Goal: Task Accomplishment & Management: Use online tool/utility

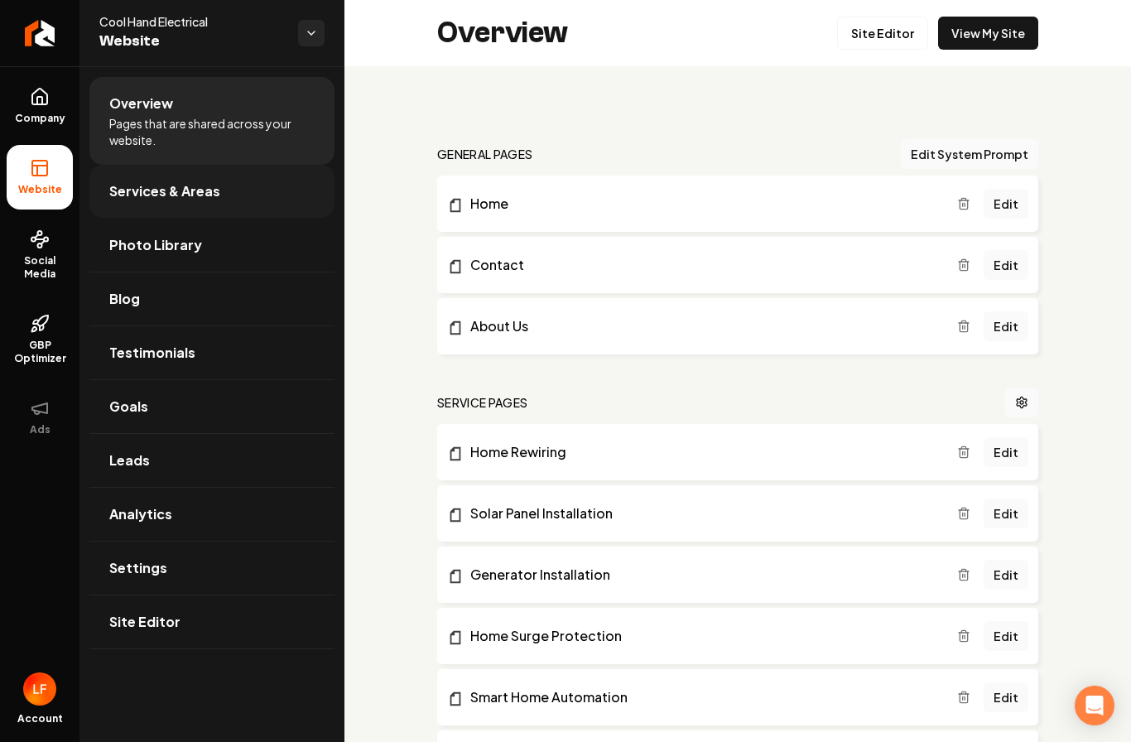
click at [138, 207] on link "Services & Areas" at bounding box center [211, 191] width 245 height 53
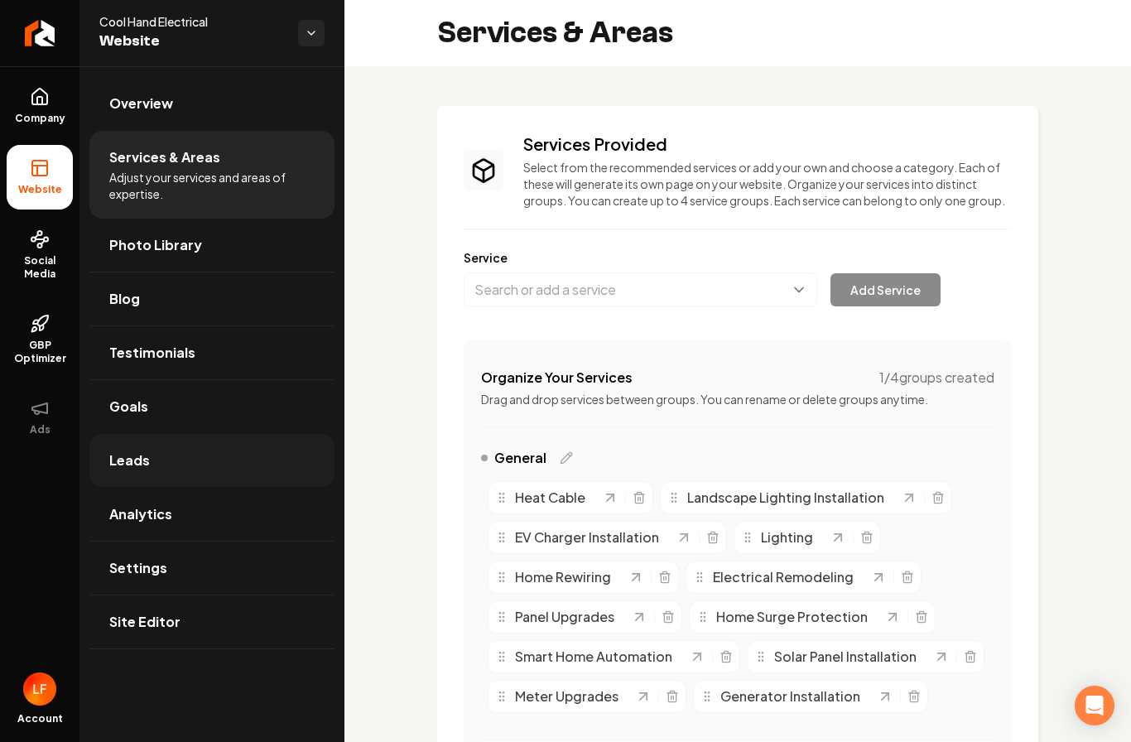
click at [132, 464] on span "Leads" at bounding box center [129, 461] width 41 height 20
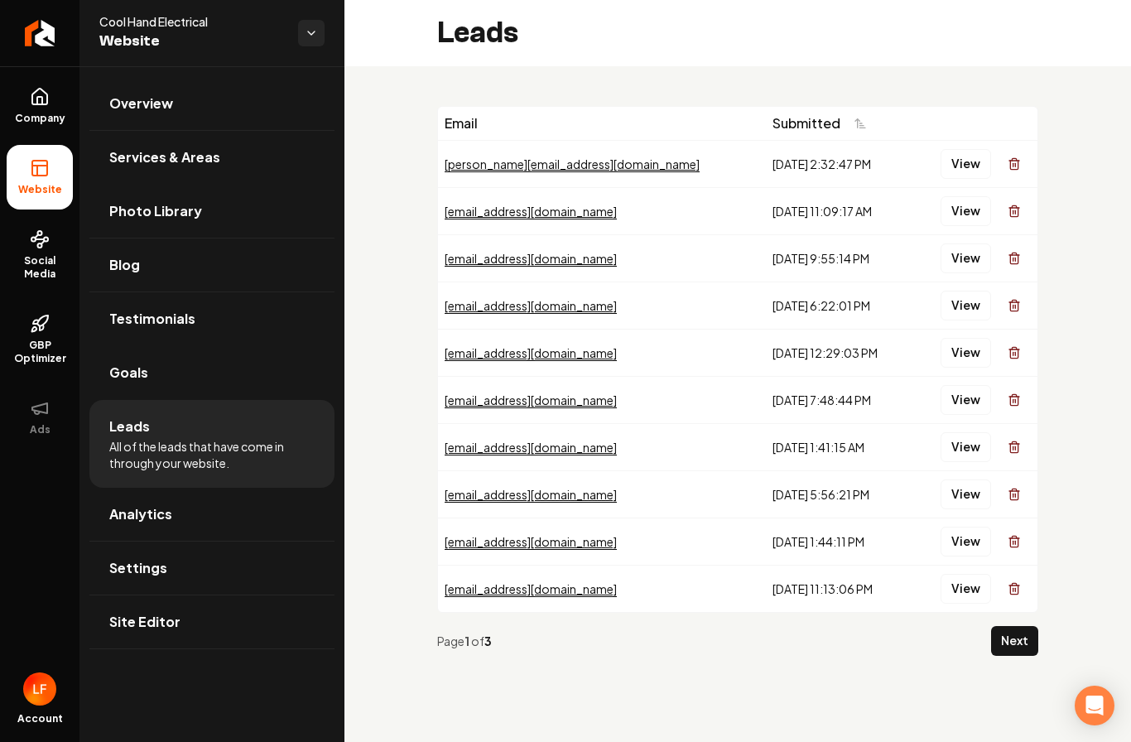
click at [176, 369] on link "Goals" at bounding box center [211, 372] width 245 height 53
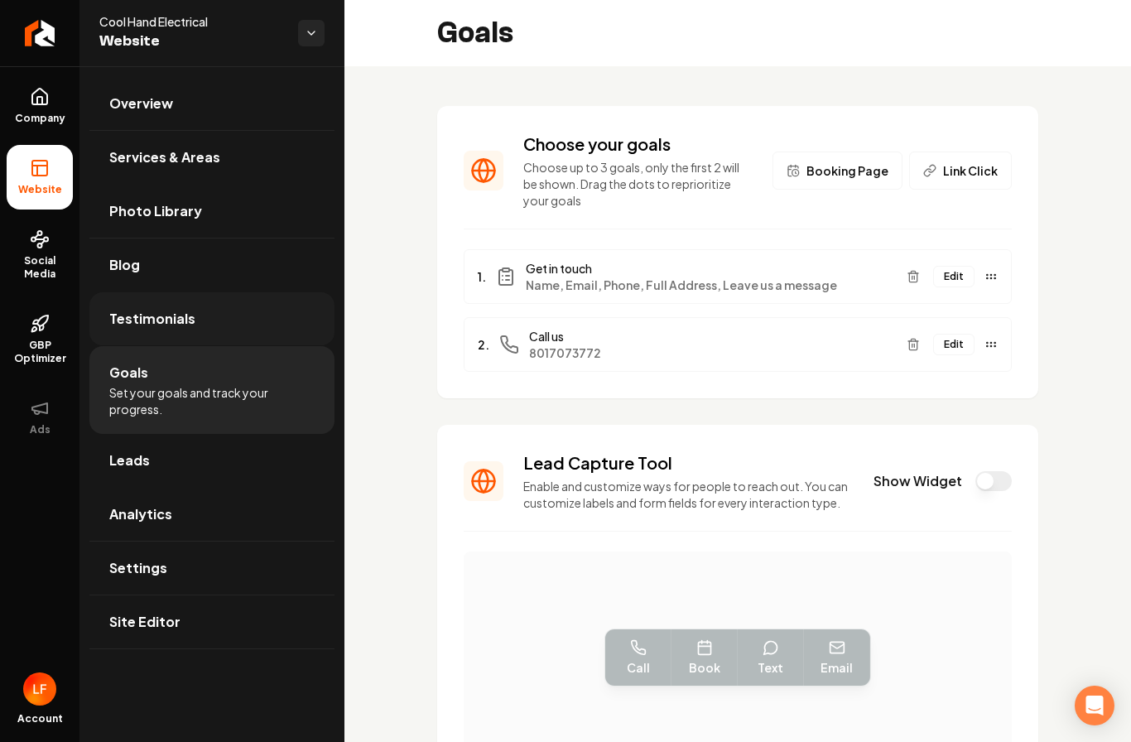
click at [180, 321] on span "Testimonials" at bounding box center [152, 319] width 86 height 20
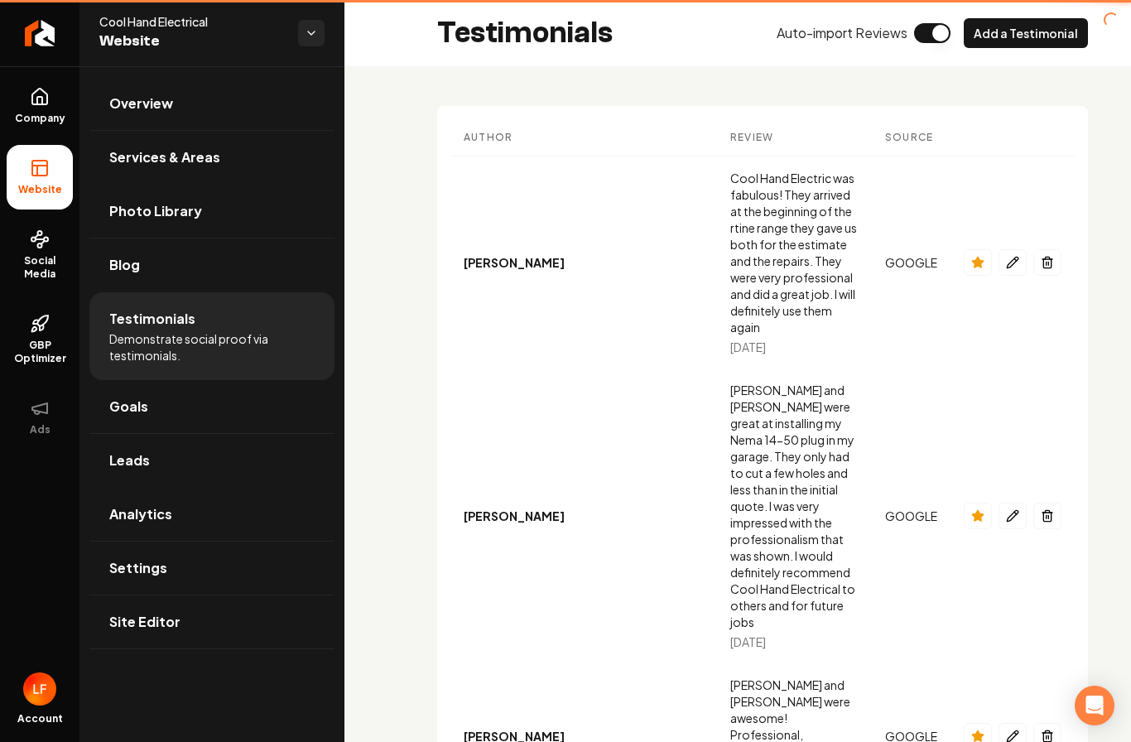
click at [166, 321] on span "Testimonials" at bounding box center [152, 319] width 86 height 20
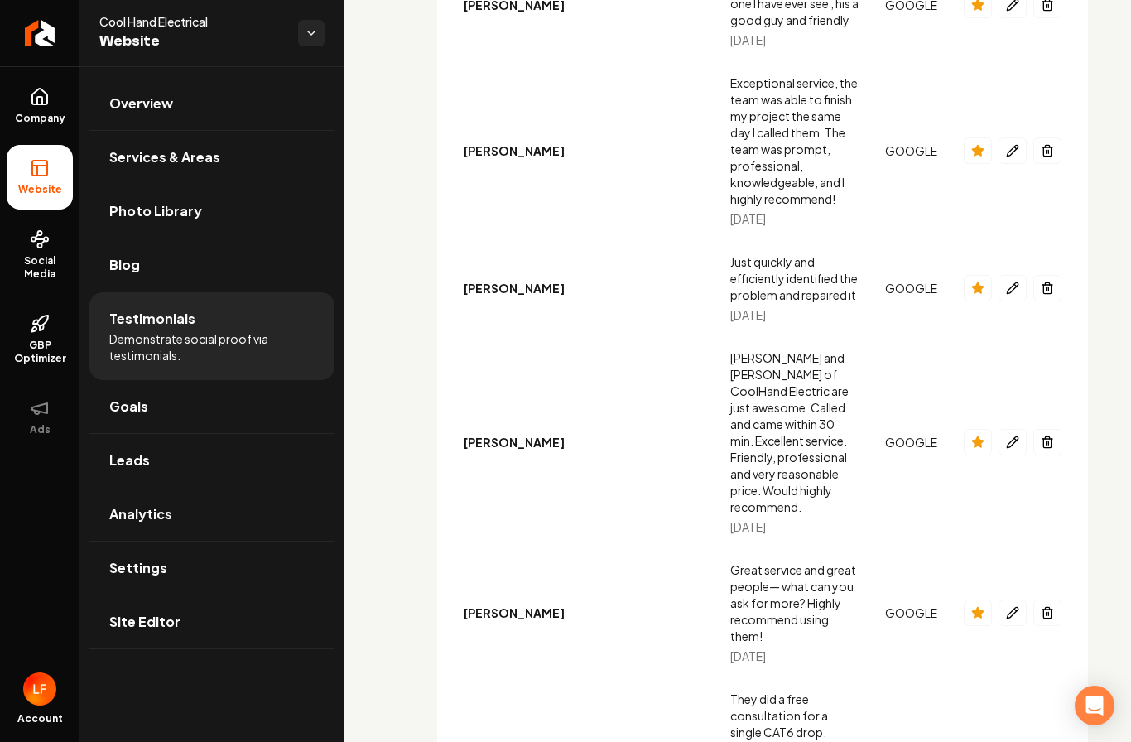
scroll to position [5030, 0]
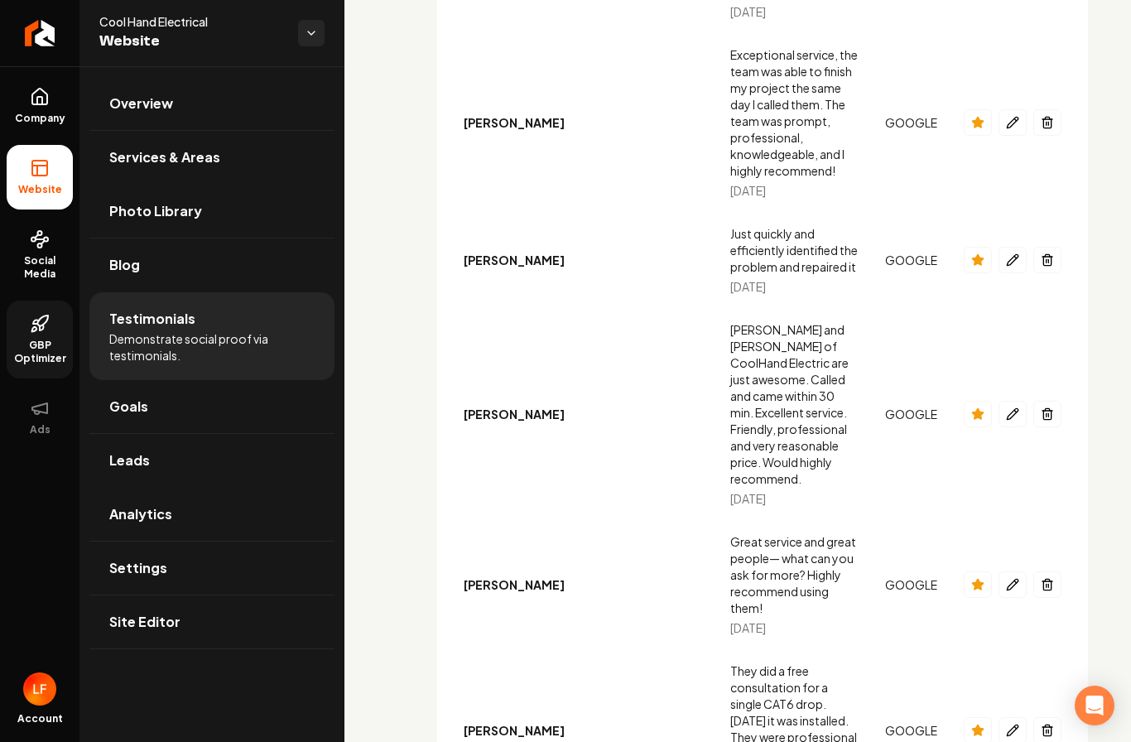
click at [29, 353] on span "GBP Optimizer" at bounding box center [40, 352] width 66 height 27
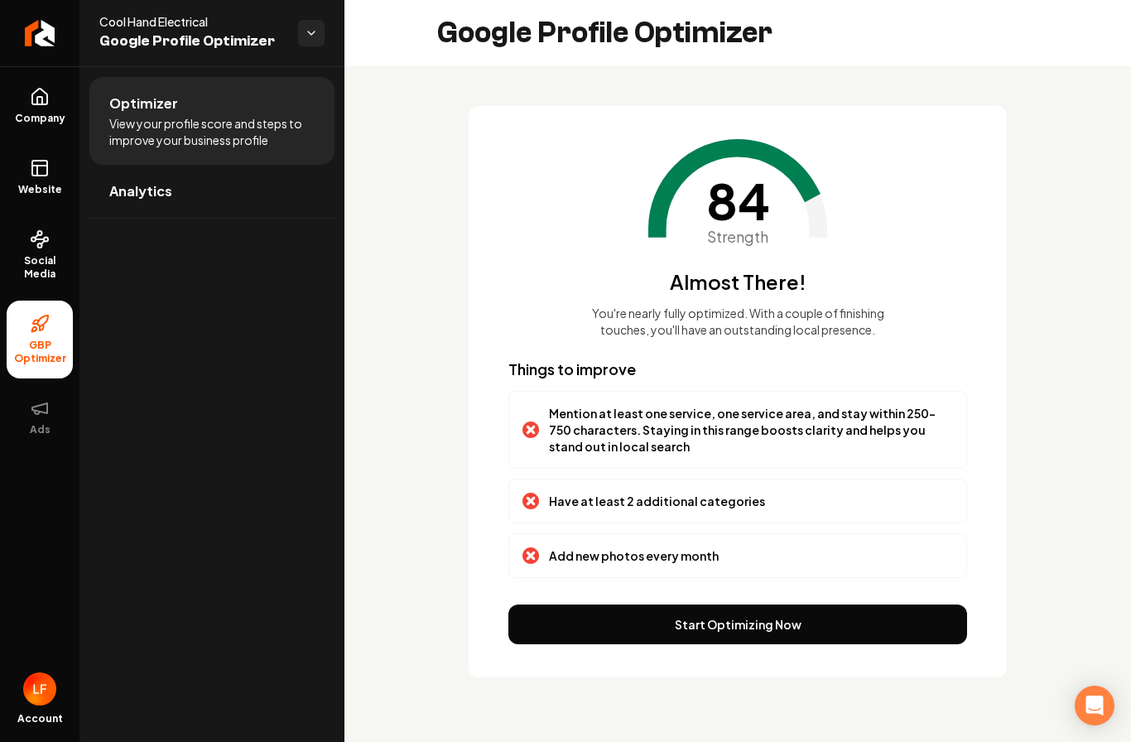
click at [670, 624] on button "Start Optimizing Now" at bounding box center [738, 625] width 459 height 40
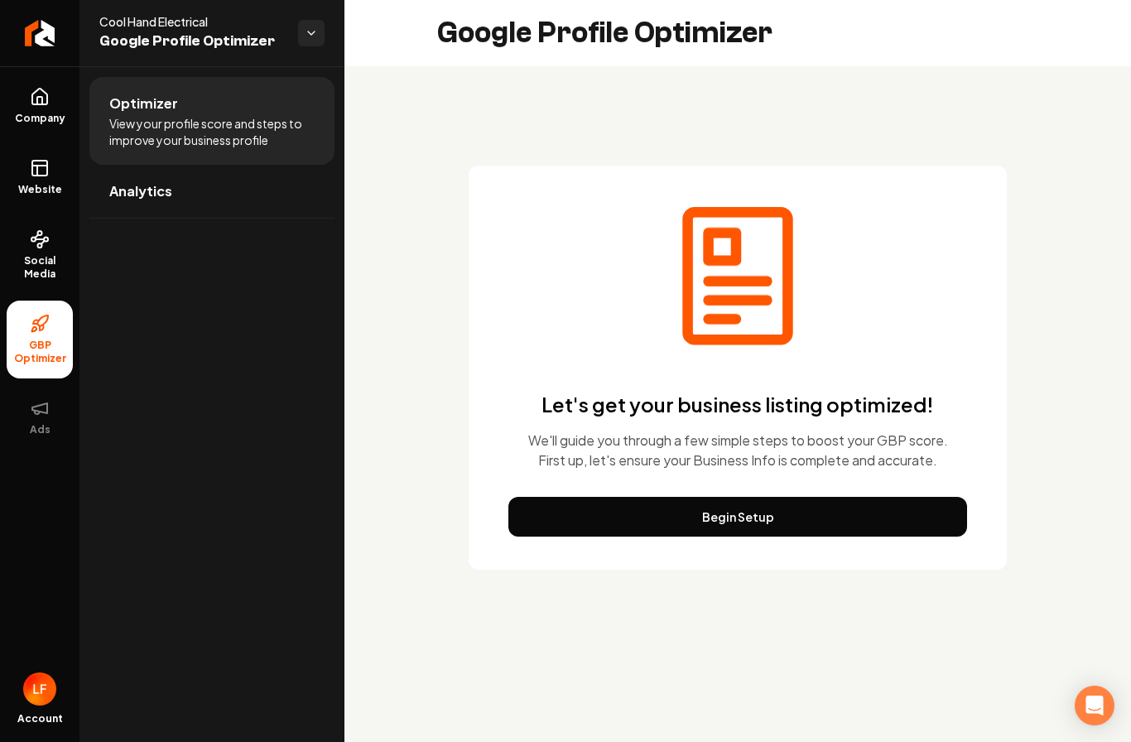
click at [696, 517] on button "Begin Setup" at bounding box center [738, 517] width 459 height 40
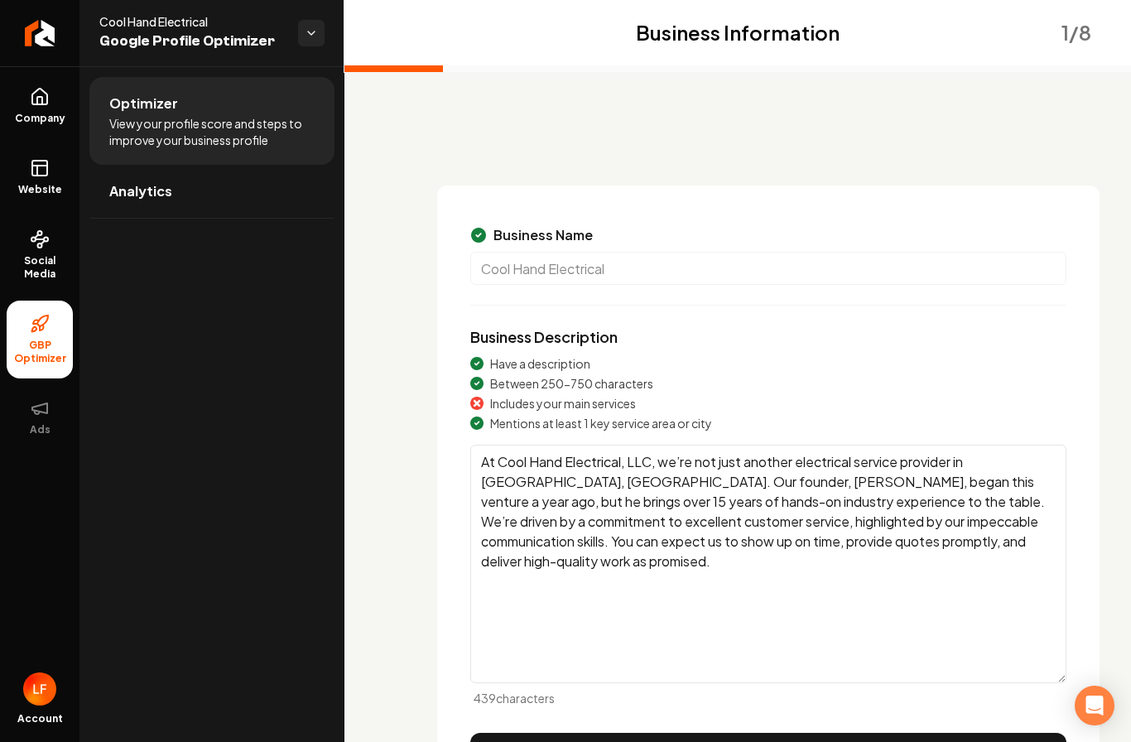
click at [752, 484] on textarea "At Cool Hand Electrical, LLC, we’re not just another electrical service provide…" at bounding box center [768, 564] width 596 height 239
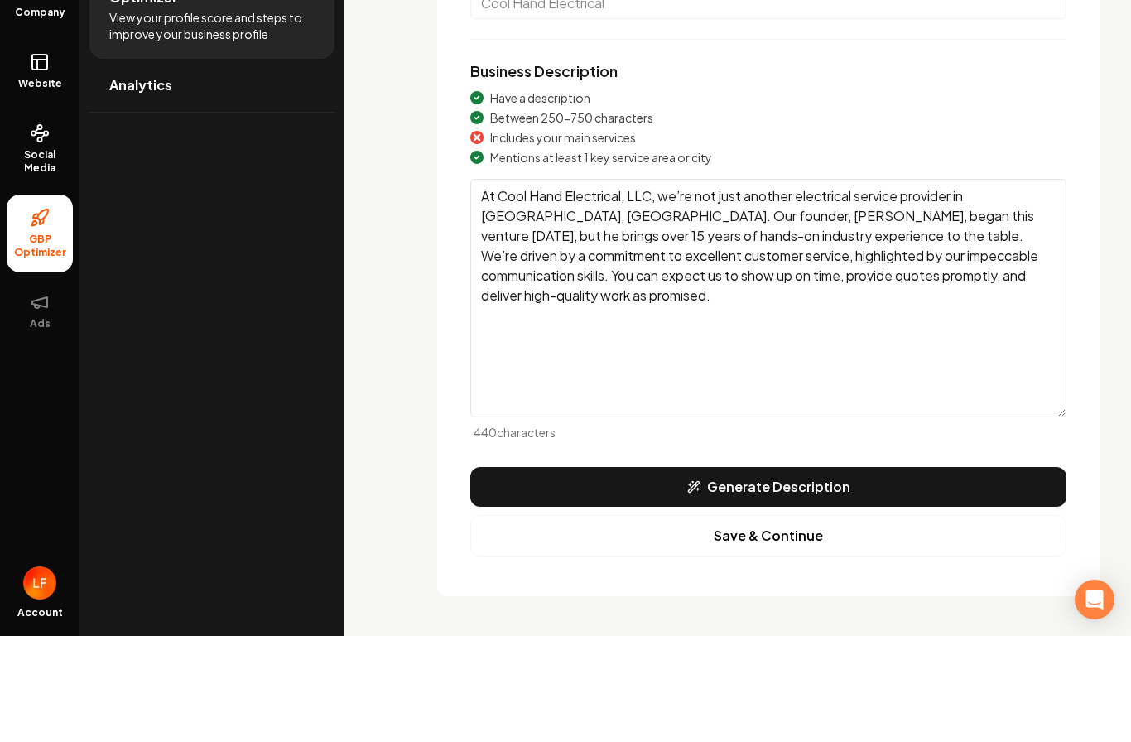
scroll to position [68, 0]
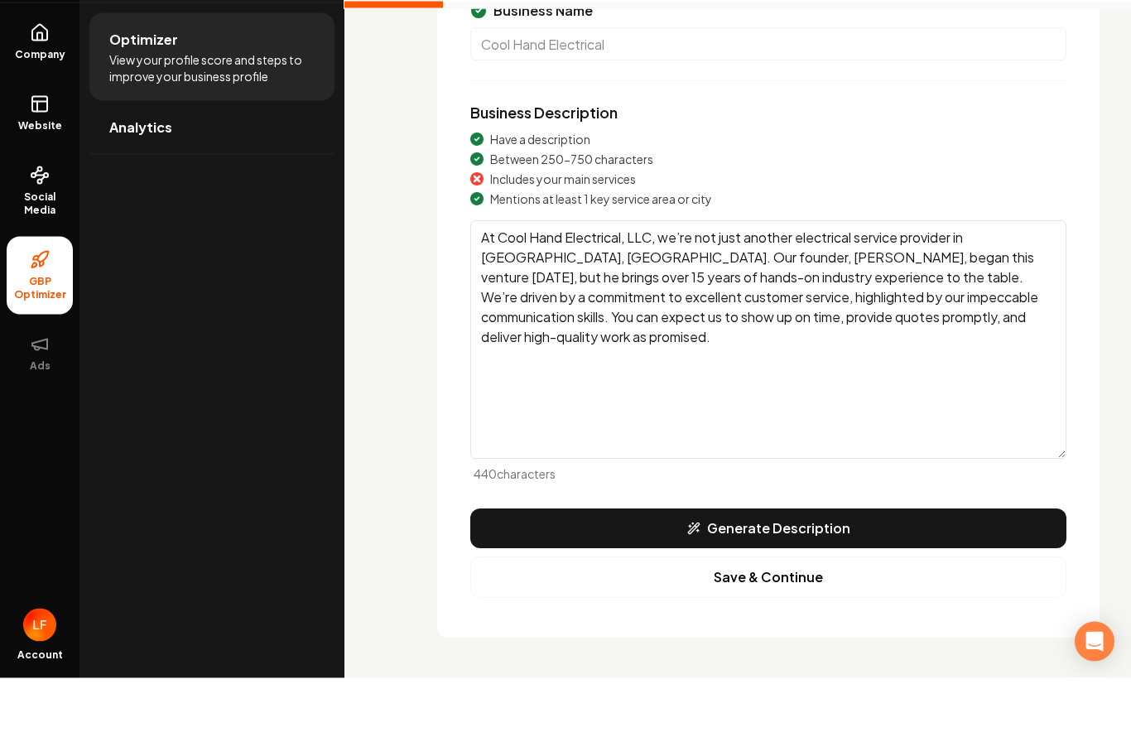
click at [961, 285] on textarea "At Cool Hand Electrical, LLC, we’re not just another electrical service provide…" at bounding box center [768, 404] width 596 height 239
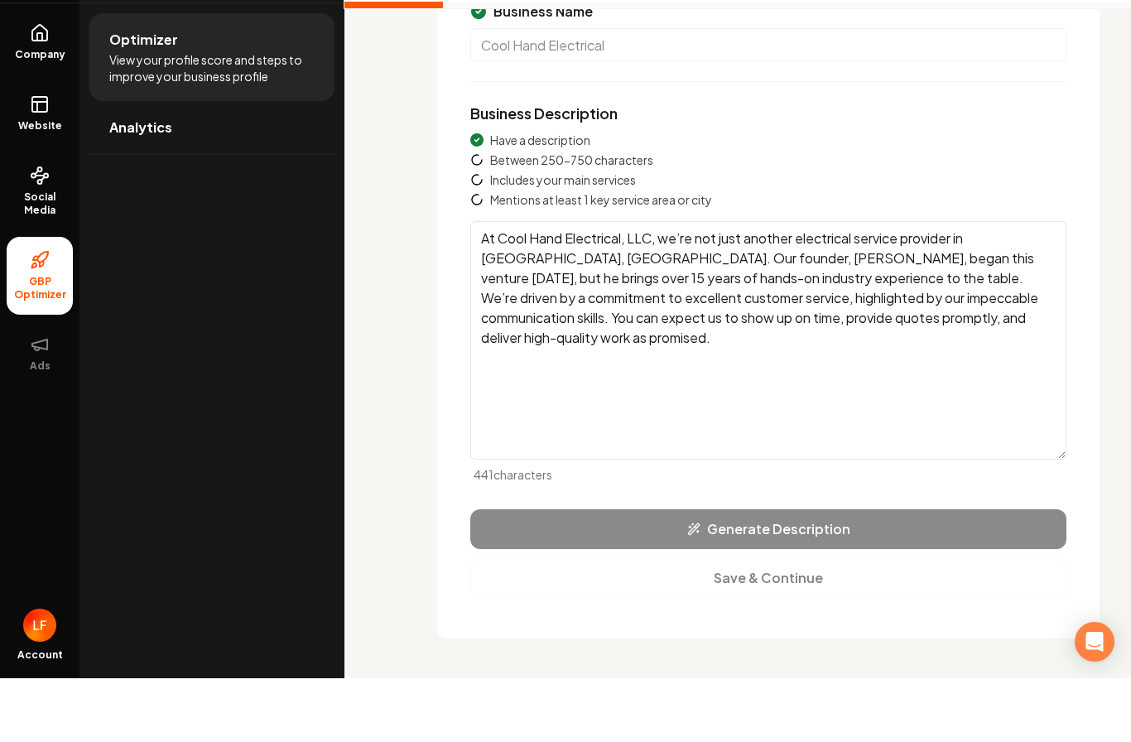
type textarea "At Cool Hand Electrical, LLC, we’re not just another electrical service provide…"
click at [748, 573] on div "Generate Description Save & Continue" at bounding box center [768, 617] width 596 height 89
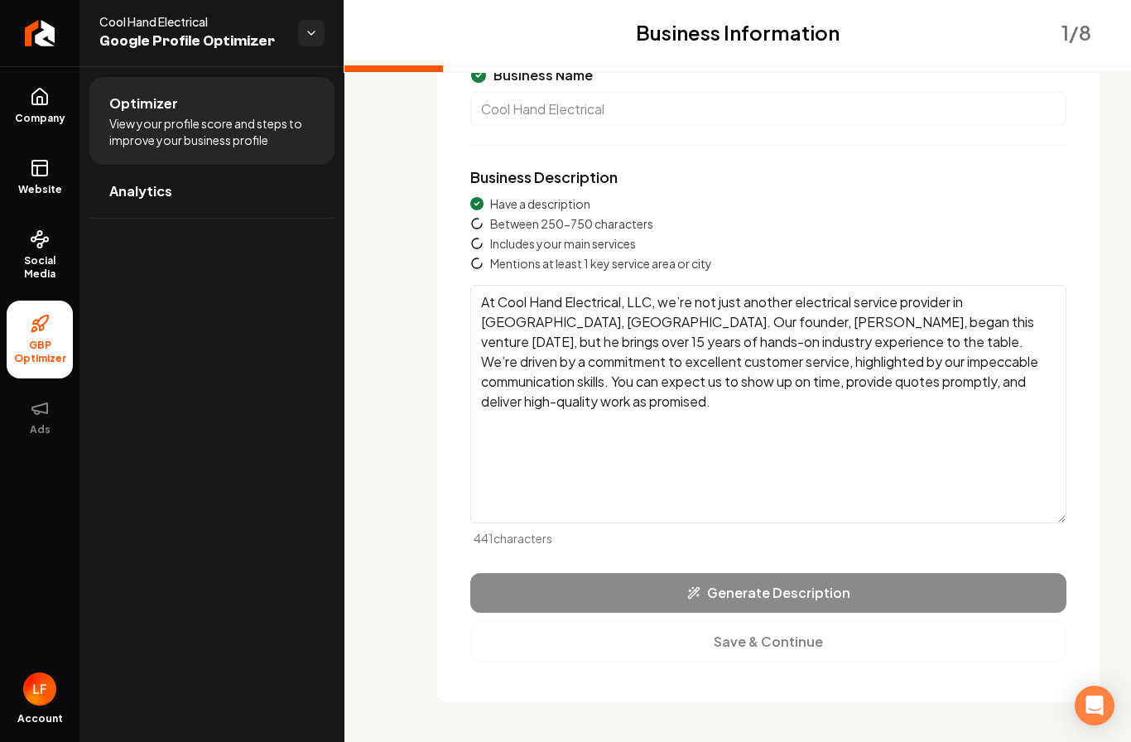
click at [979, 311] on textarea "At Cool Hand Electrical, LLC, we’re not just another electrical service provide…" at bounding box center [768, 404] width 596 height 239
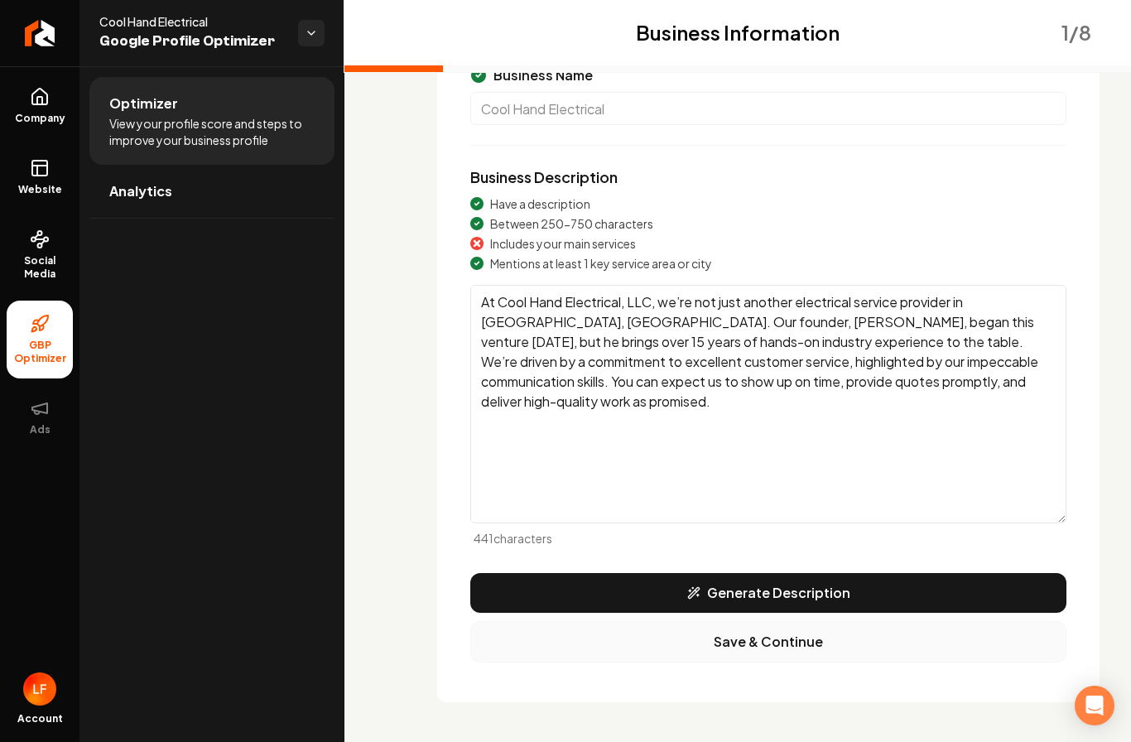
click at [752, 621] on button "Save & Continue" at bounding box center [768, 641] width 596 height 41
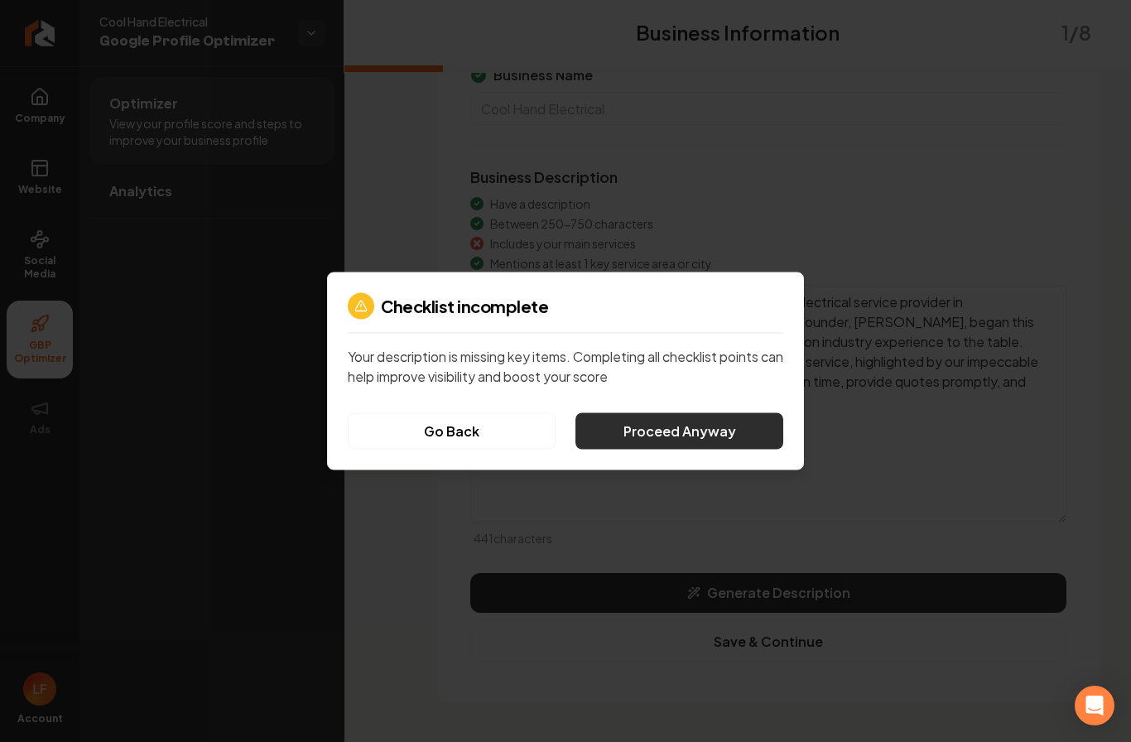
click at [625, 443] on button "Proceed Anyway" at bounding box center [680, 431] width 208 height 36
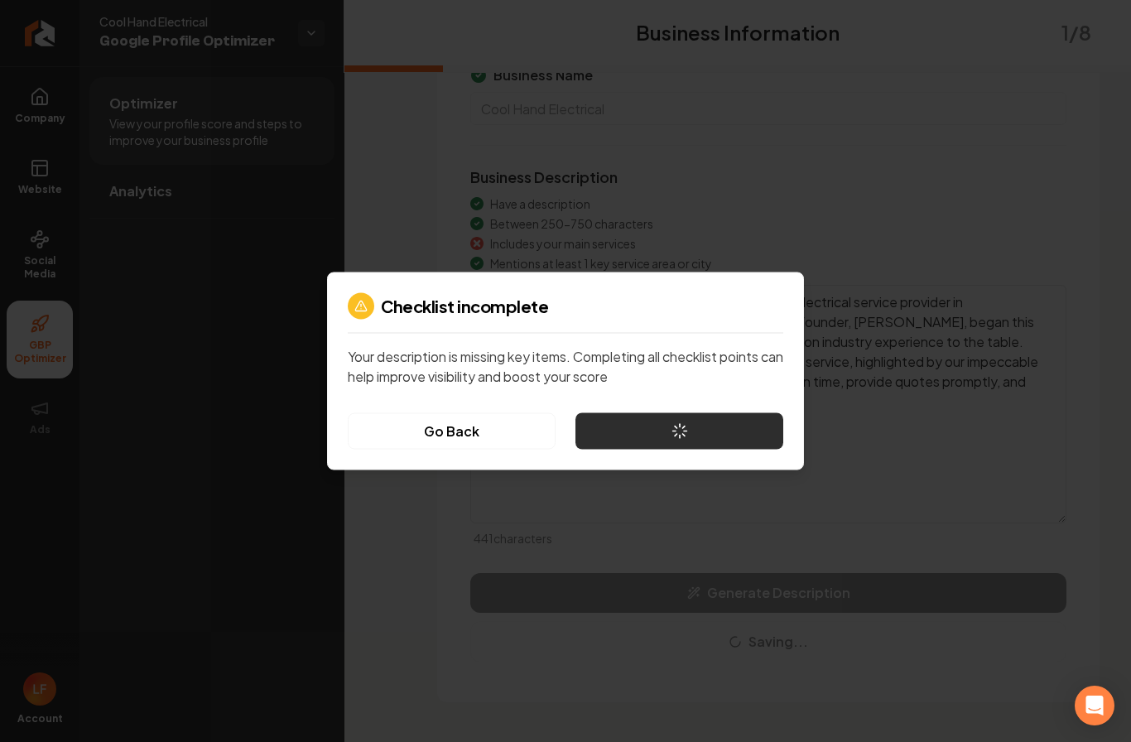
scroll to position [43, 0]
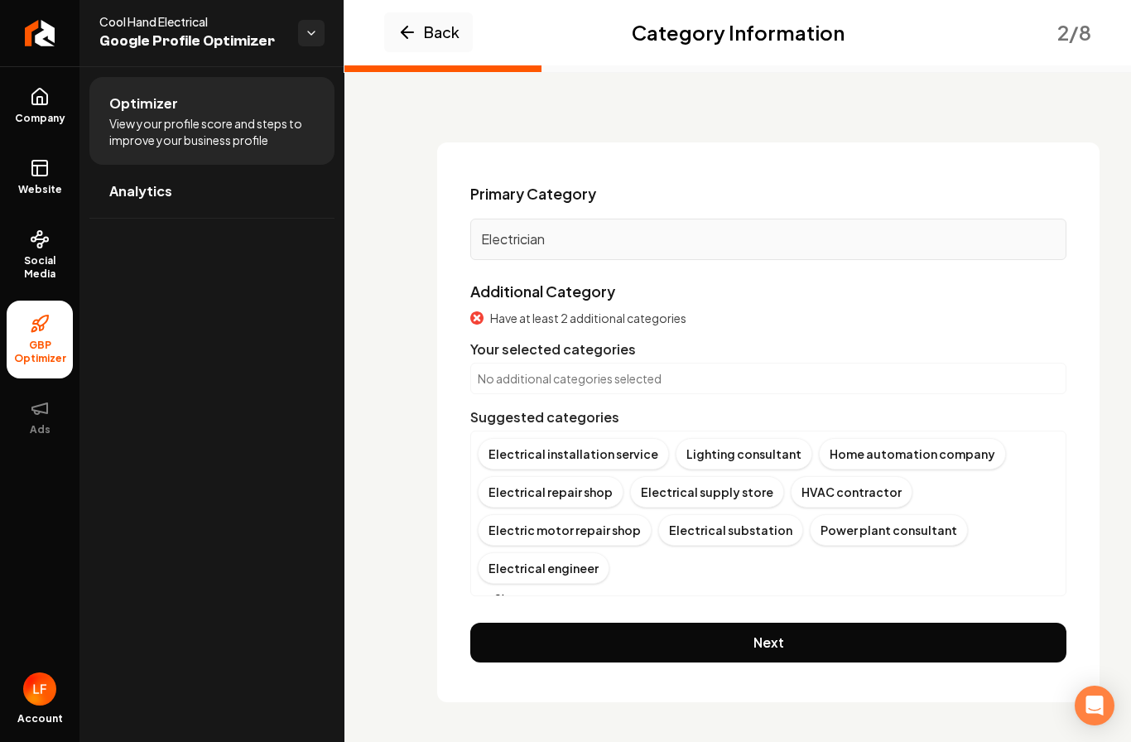
click at [676, 363] on div "No additional categories selected" at bounding box center [768, 378] width 596 height 31
click at [674, 370] on p "No additional categories selected" at bounding box center [768, 378] width 581 height 17
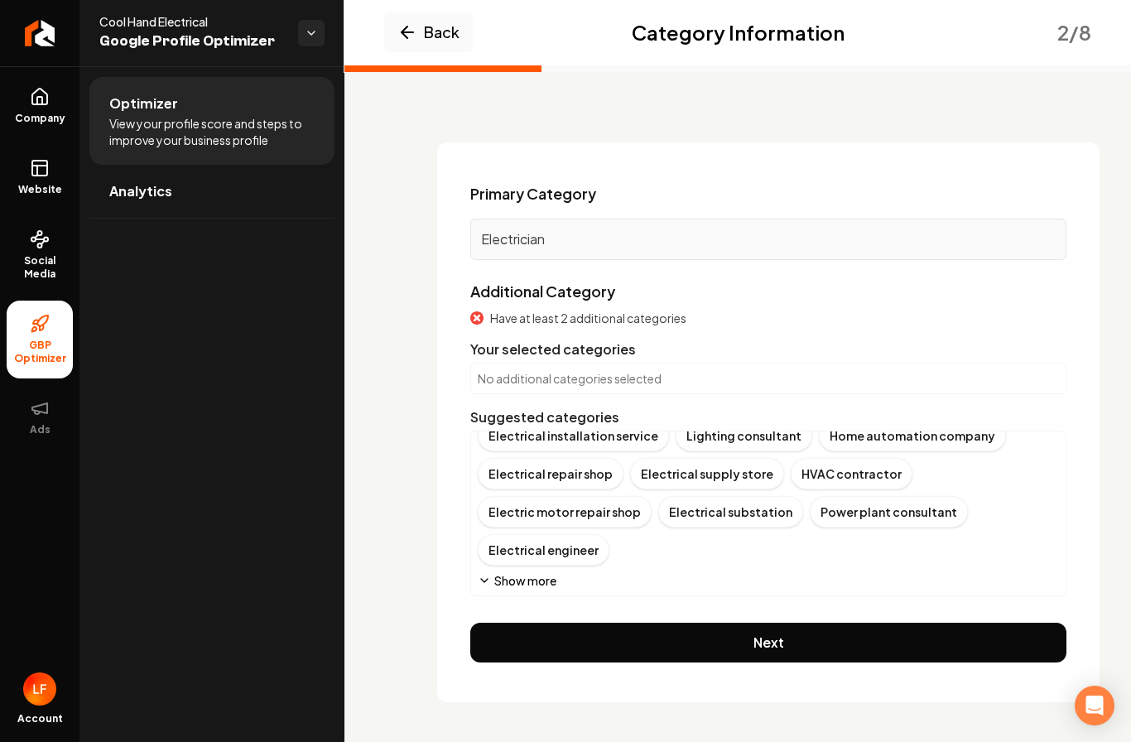
scroll to position [18, 0]
click at [509, 572] on button "Show more" at bounding box center [517, 580] width 79 height 17
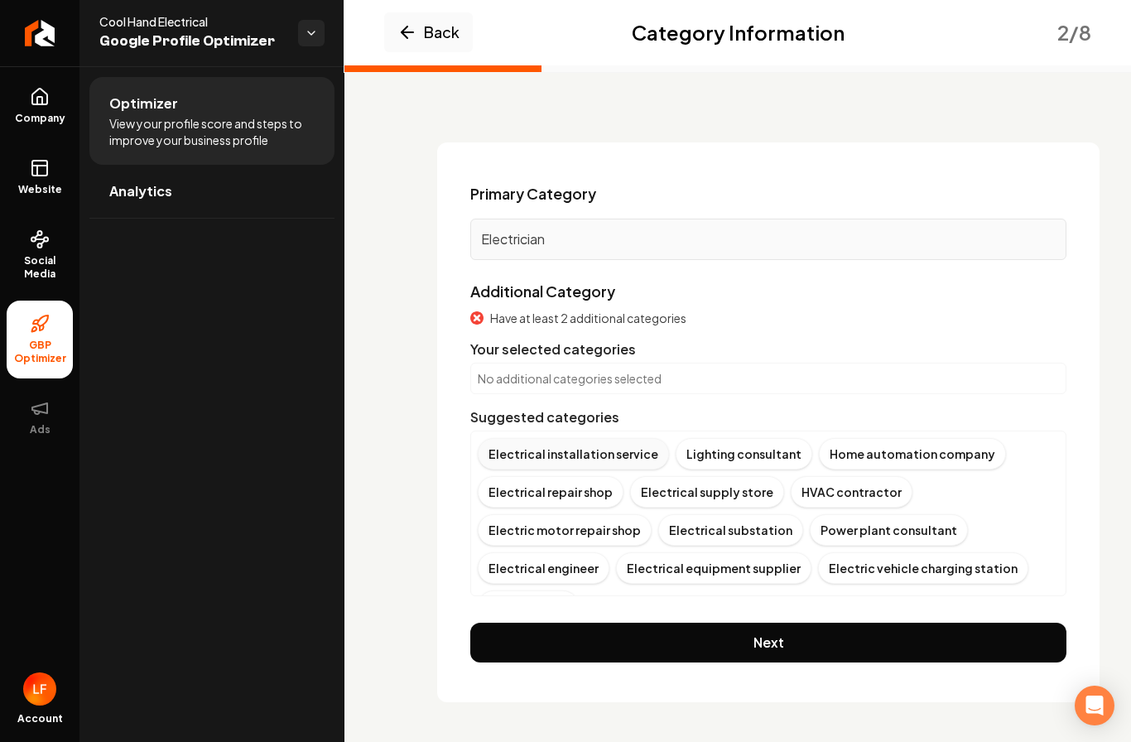
scroll to position [0, 0]
click at [586, 438] on div "Electrical installation service" at bounding box center [573, 453] width 191 height 31
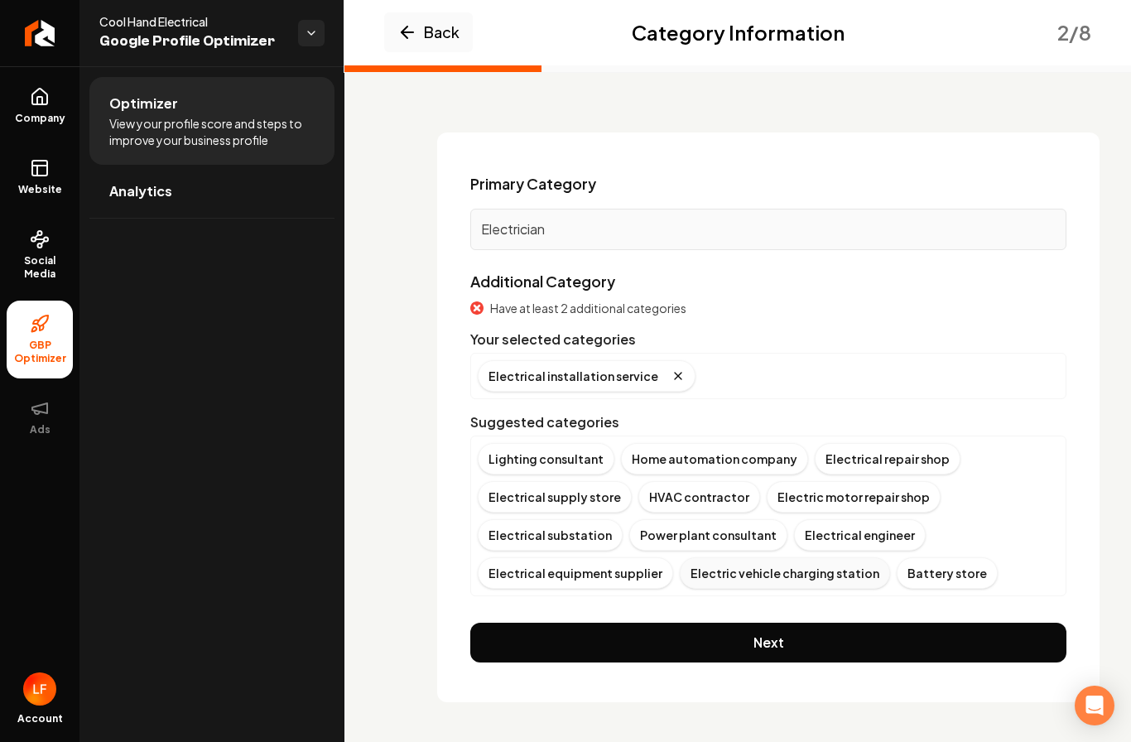
scroll to position [53, 0]
click at [761, 557] on div "Electric vehicle charging station" at bounding box center [785, 572] width 210 height 31
click at [745, 623] on button "Next" at bounding box center [768, 643] width 596 height 40
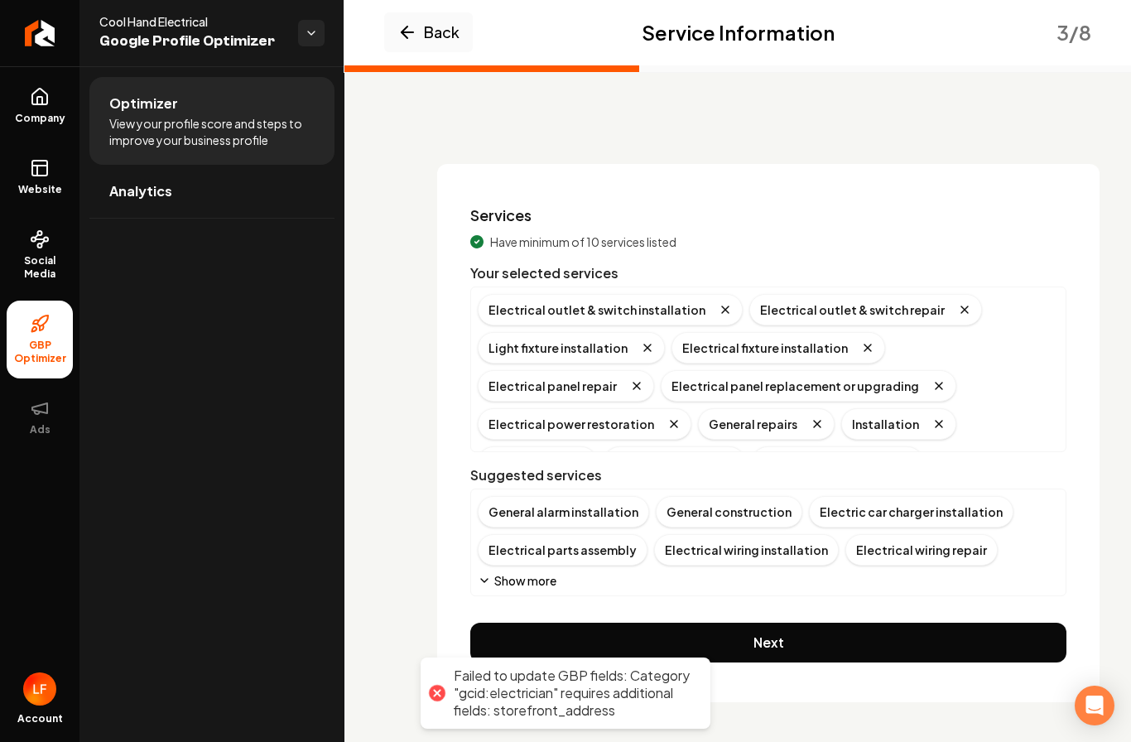
scroll to position [22, 0]
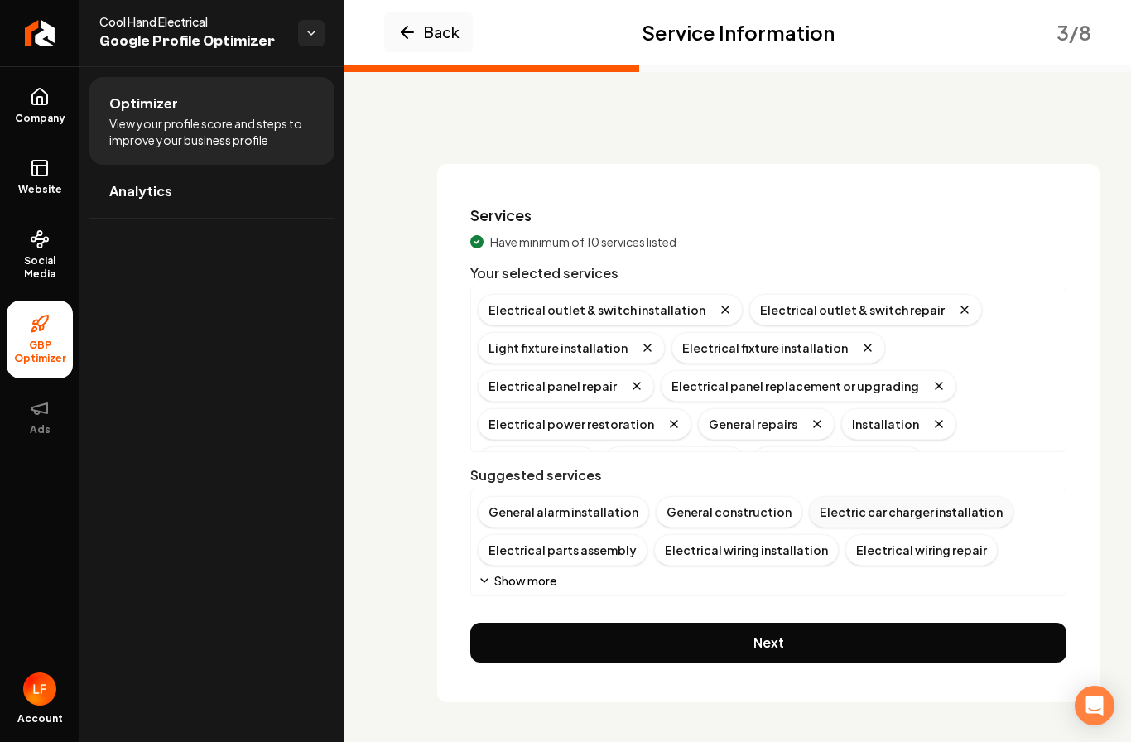
click at [851, 496] on div "Electric car charger installation" at bounding box center [911, 511] width 205 height 31
click at [517, 572] on button "Show more" at bounding box center [517, 580] width 79 height 17
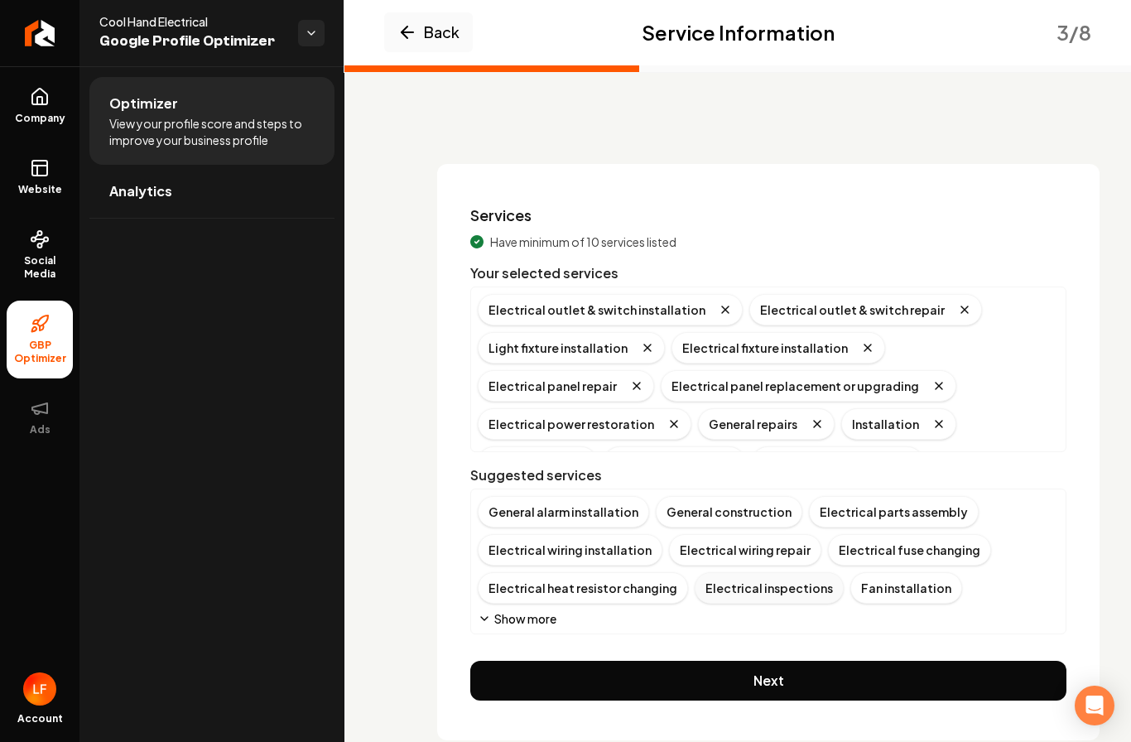
click at [722, 572] on div "Electrical inspections" at bounding box center [769, 587] width 149 height 31
click at [726, 534] on div "Electrical wiring repair" at bounding box center [745, 549] width 152 height 31
click at [803, 572] on div "Outdoor lighting installation" at bounding box center [860, 587] width 190 height 31
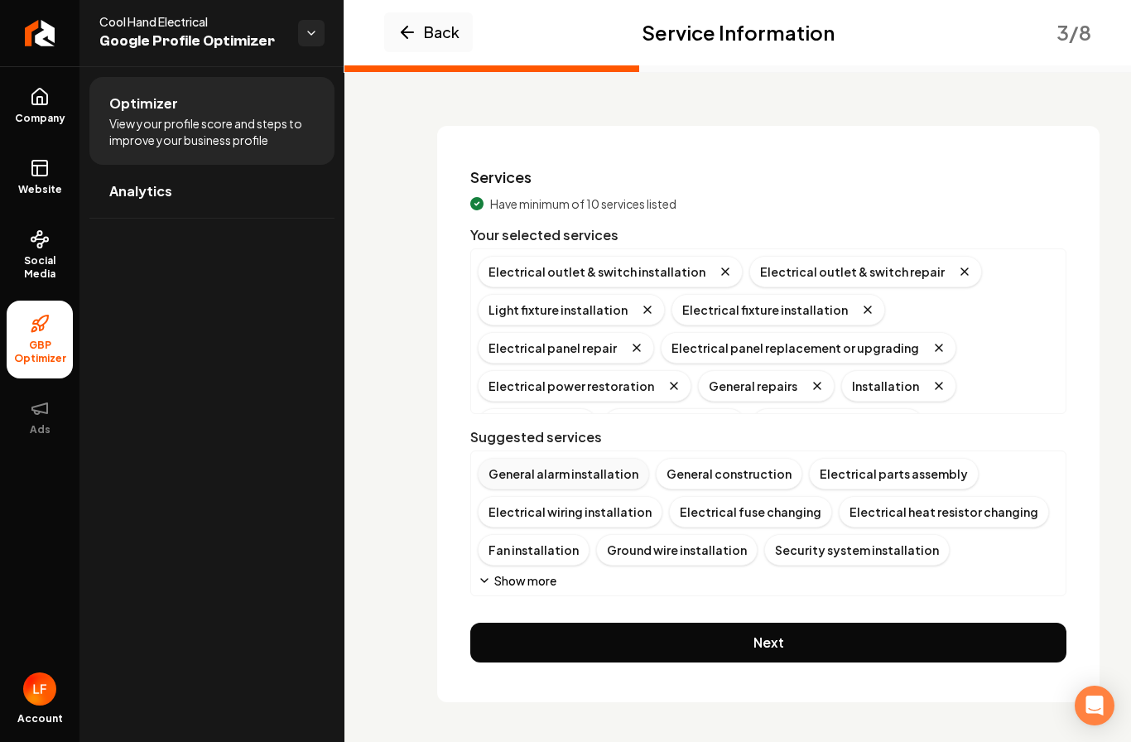
scroll to position [60, 0]
click at [517, 570] on div "General alarm installation General construction Electrical parts assembly Elect…" at bounding box center [768, 523] width 581 height 131
click at [517, 586] on button "Show more" at bounding box center [517, 580] width 79 height 17
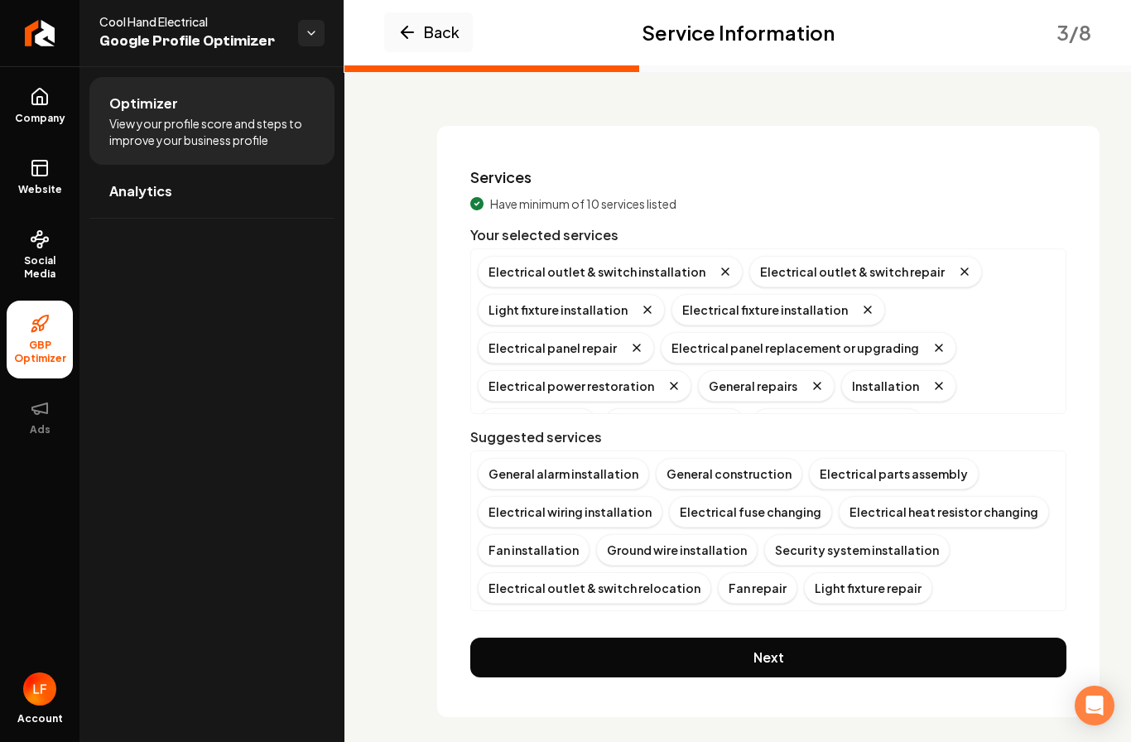
click at [750, 644] on button "Next" at bounding box center [768, 658] width 596 height 40
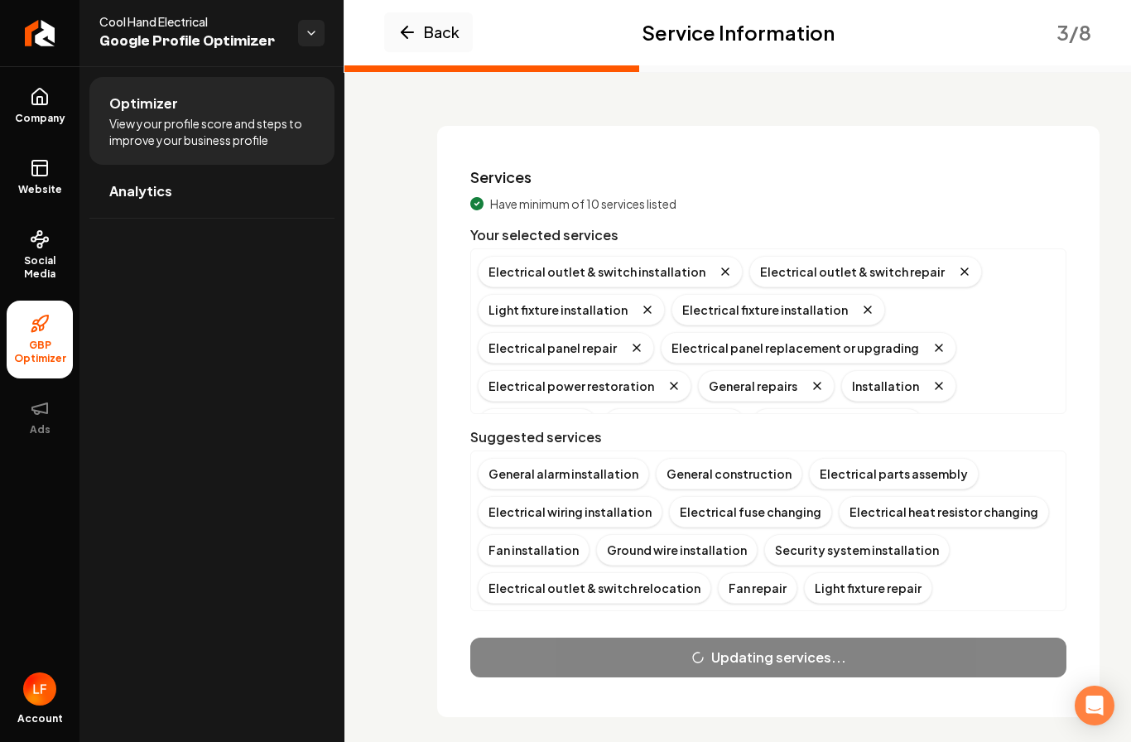
scroll to position [0, 0]
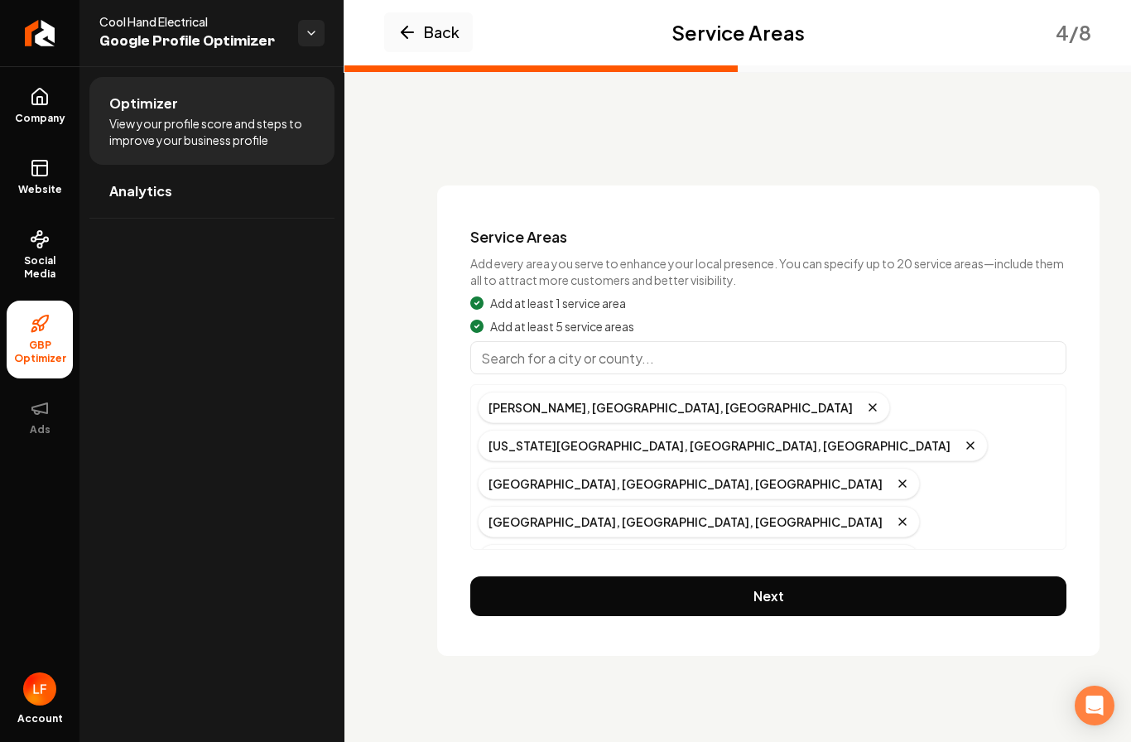
click at [905, 582] on div "[GEOGRAPHIC_DATA], [GEOGRAPHIC_DATA], [GEOGRAPHIC_DATA]" at bounding box center [699, 597] width 442 height 31
click at [887, 582] on div "[GEOGRAPHIC_DATA], [GEOGRAPHIC_DATA], [GEOGRAPHIC_DATA]" at bounding box center [699, 597] width 442 height 31
click at [436, 33] on button "Back" at bounding box center [428, 32] width 89 height 40
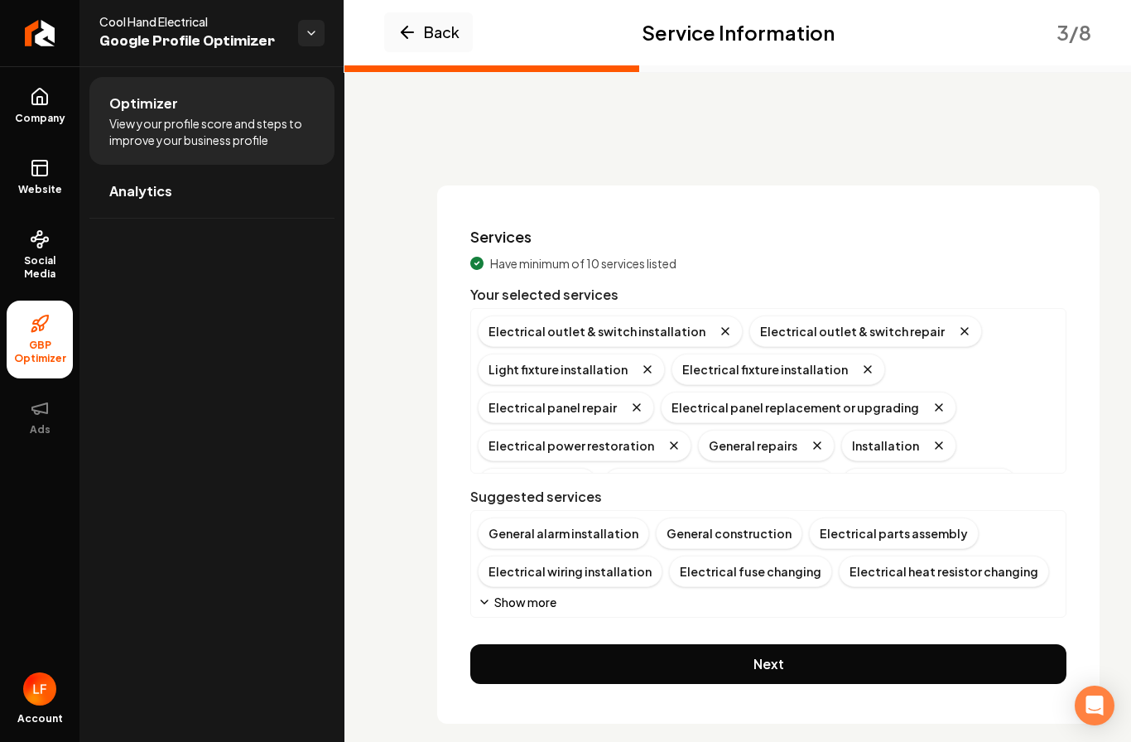
click at [958, 333] on icon "Remove badge" at bounding box center [964, 331] width 13 height 13
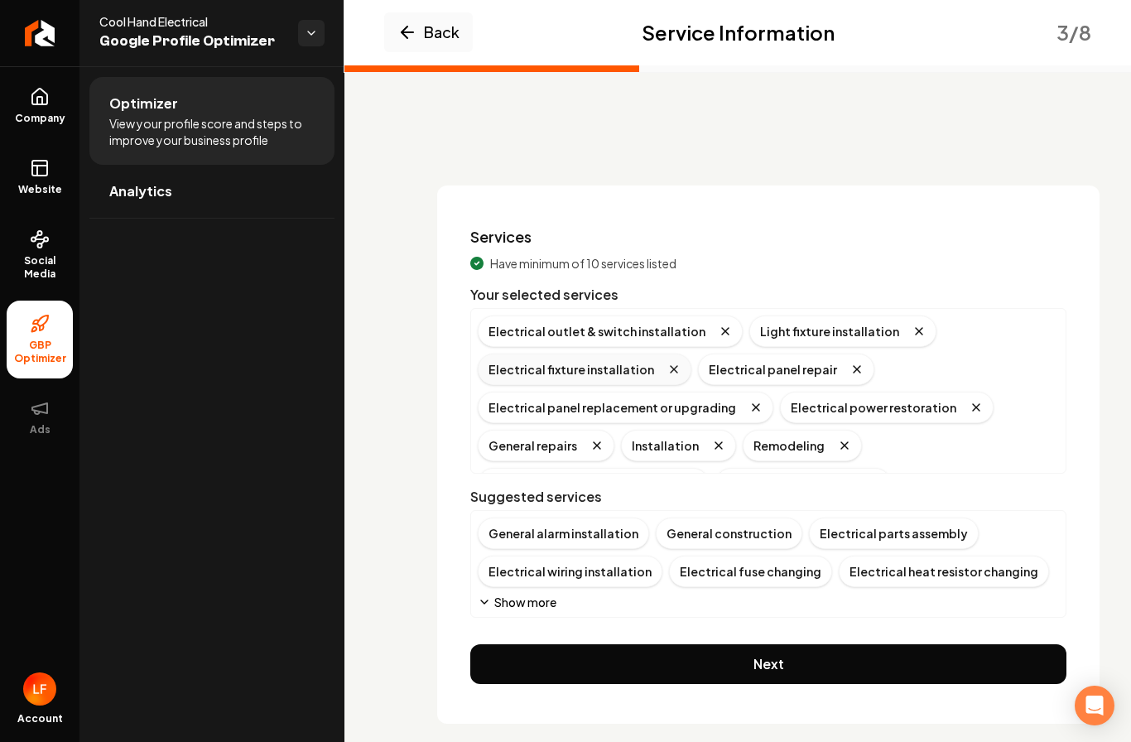
click at [668, 372] on icon "Remove badge" at bounding box center [674, 369] width 13 height 13
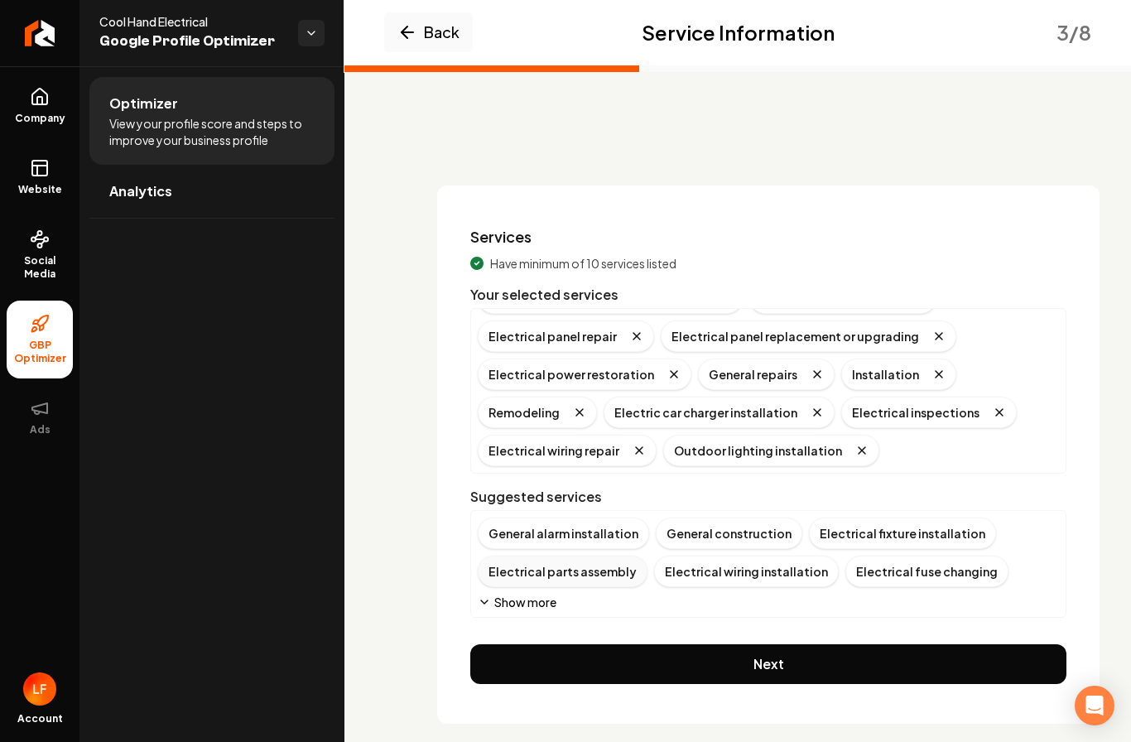
scroll to position [33, 0]
click at [533, 610] on div "General alarm installation General construction Electrical fixture installation…" at bounding box center [768, 564] width 596 height 108
click at [533, 605] on button "Show more" at bounding box center [517, 602] width 79 height 17
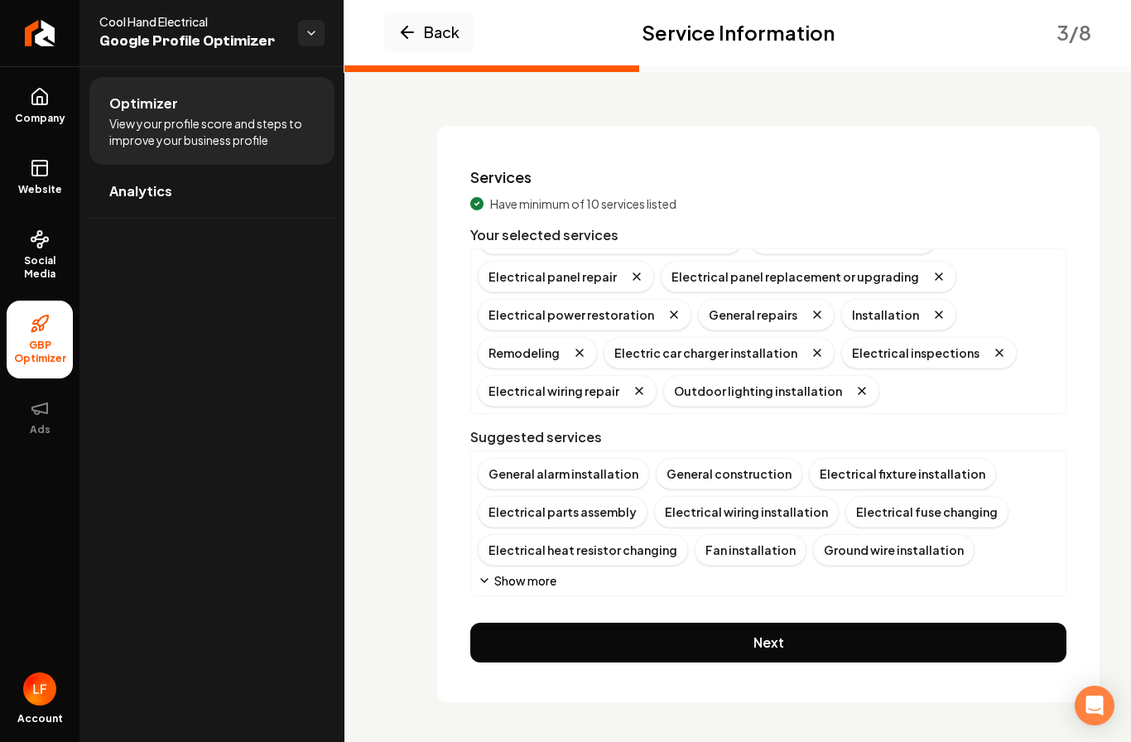
scroll to position [60, 0]
click at [730, 553] on div "Fan installation" at bounding box center [751, 549] width 112 height 31
click at [526, 583] on button "Show more" at bounding box center [517, 580] width 79 height 17
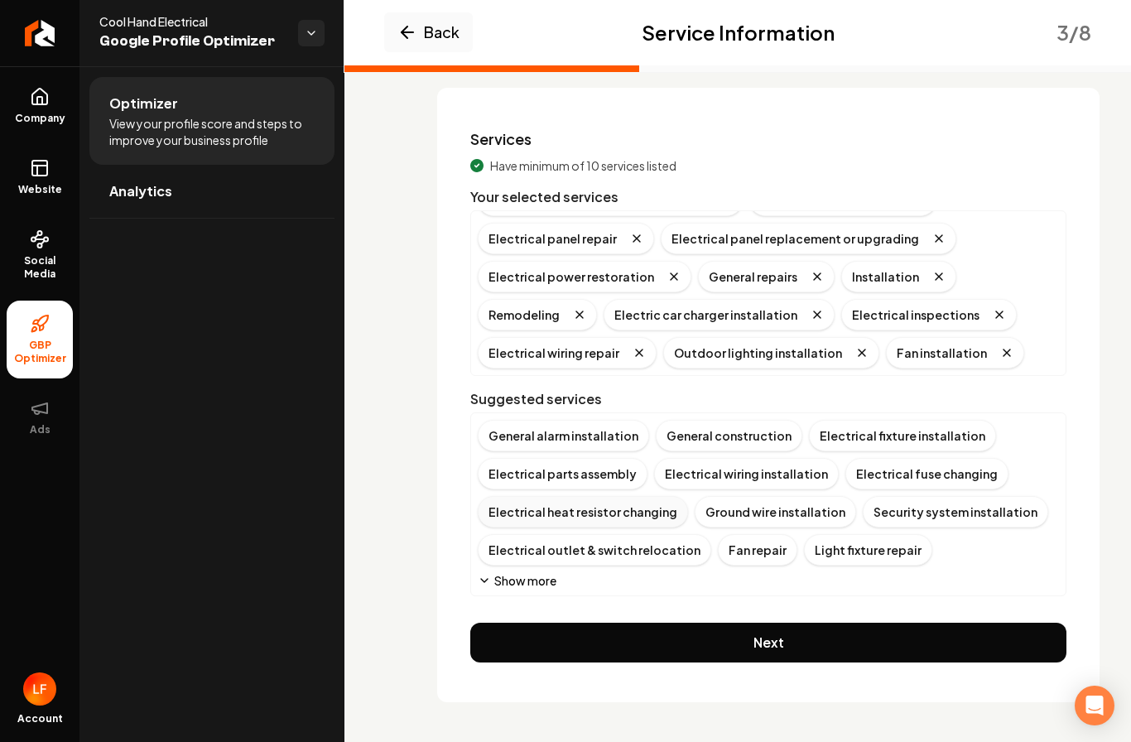
scroll to position [98, 0]
click at [519, 583] on button "Show more" at bounding box center [517, 580] width 79 height 17
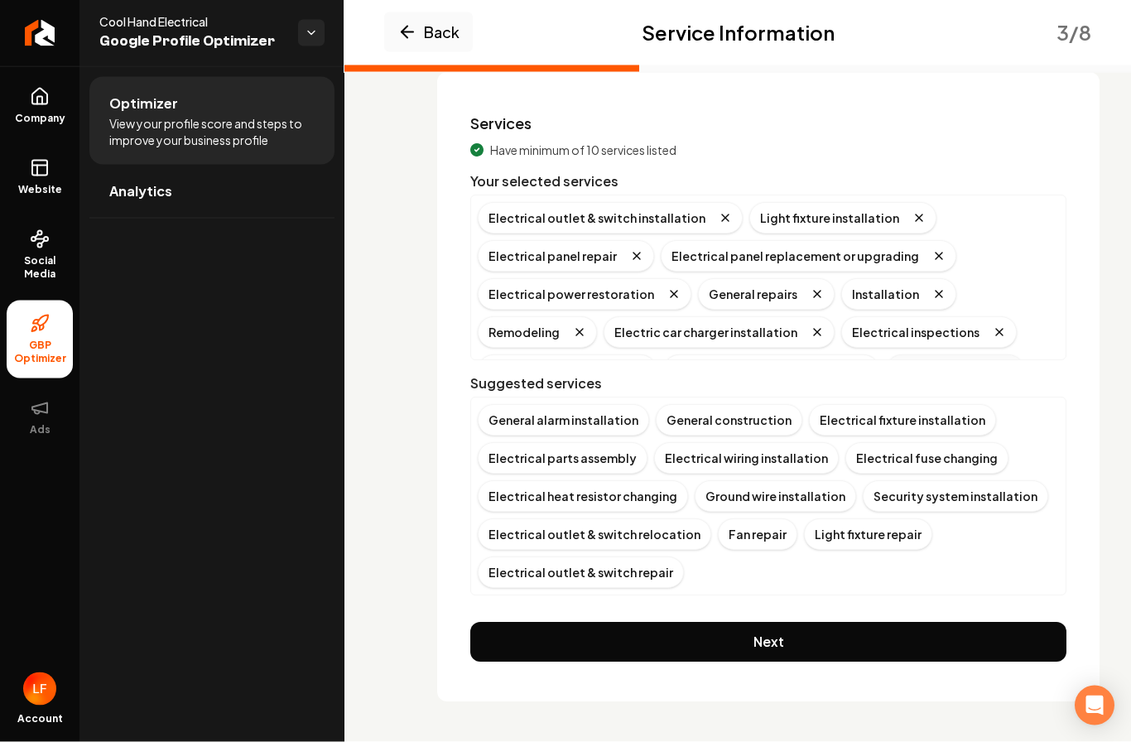
scroll to position [68, 0]
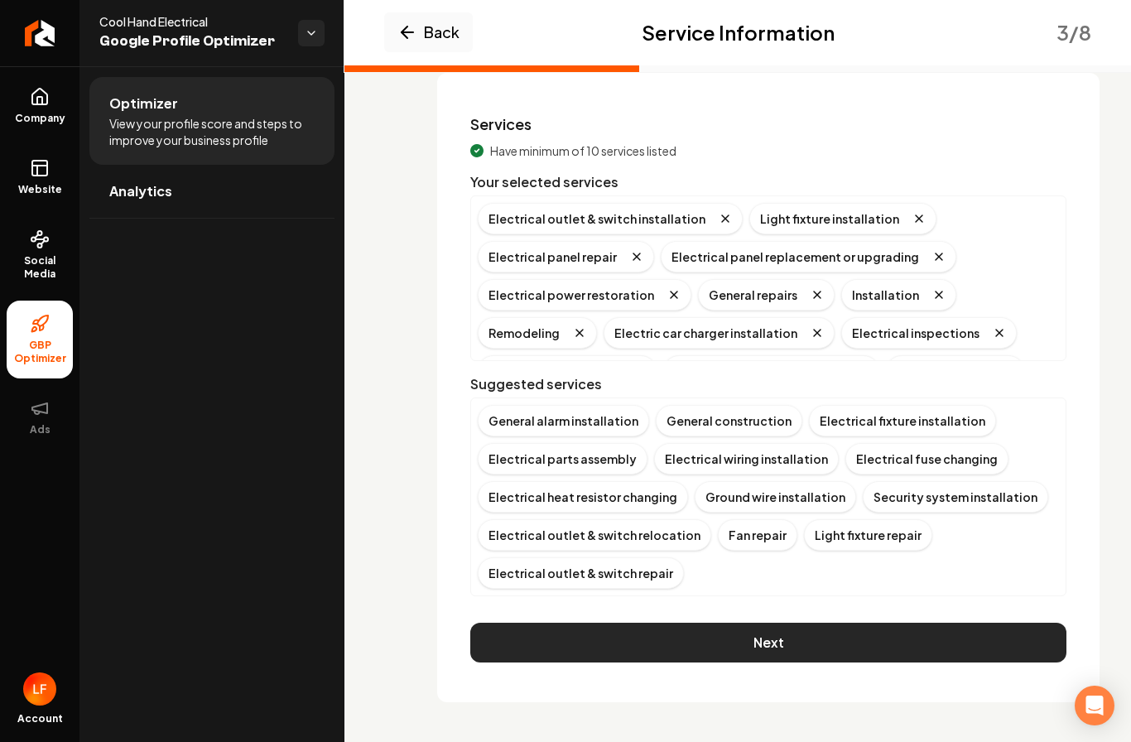
click at [726, 623] on button "Next" at bounding box center [768, 643] width 596 height 40
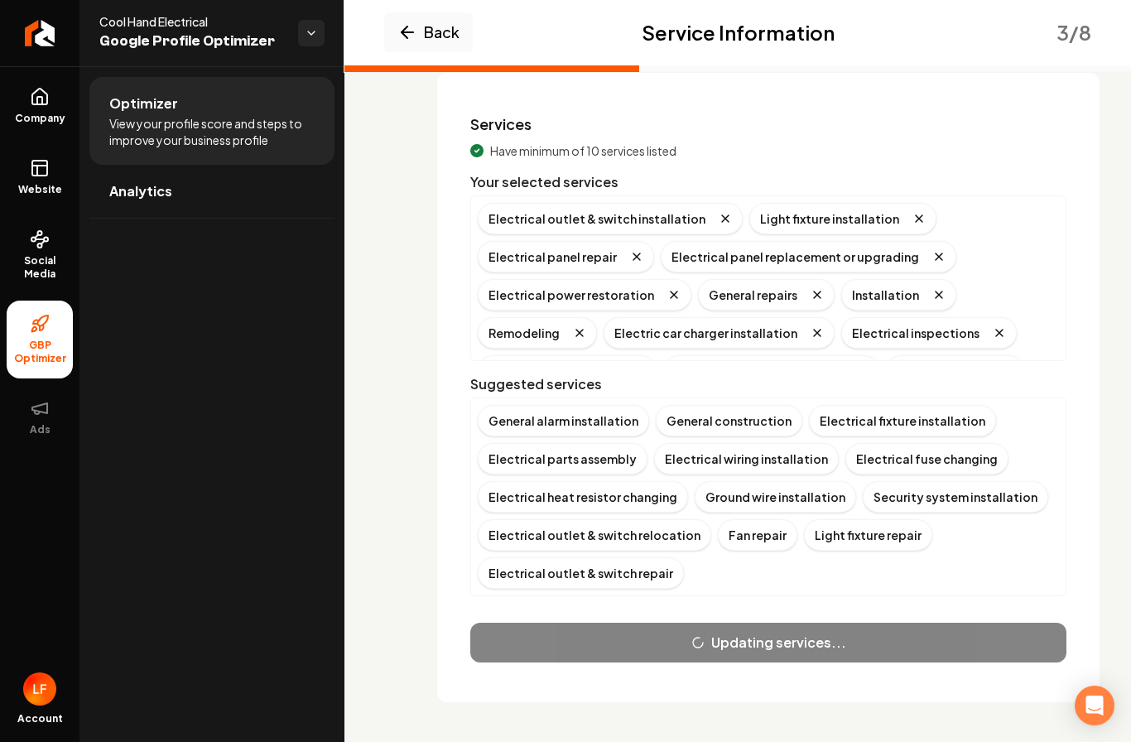
scroll to position [0, 0]
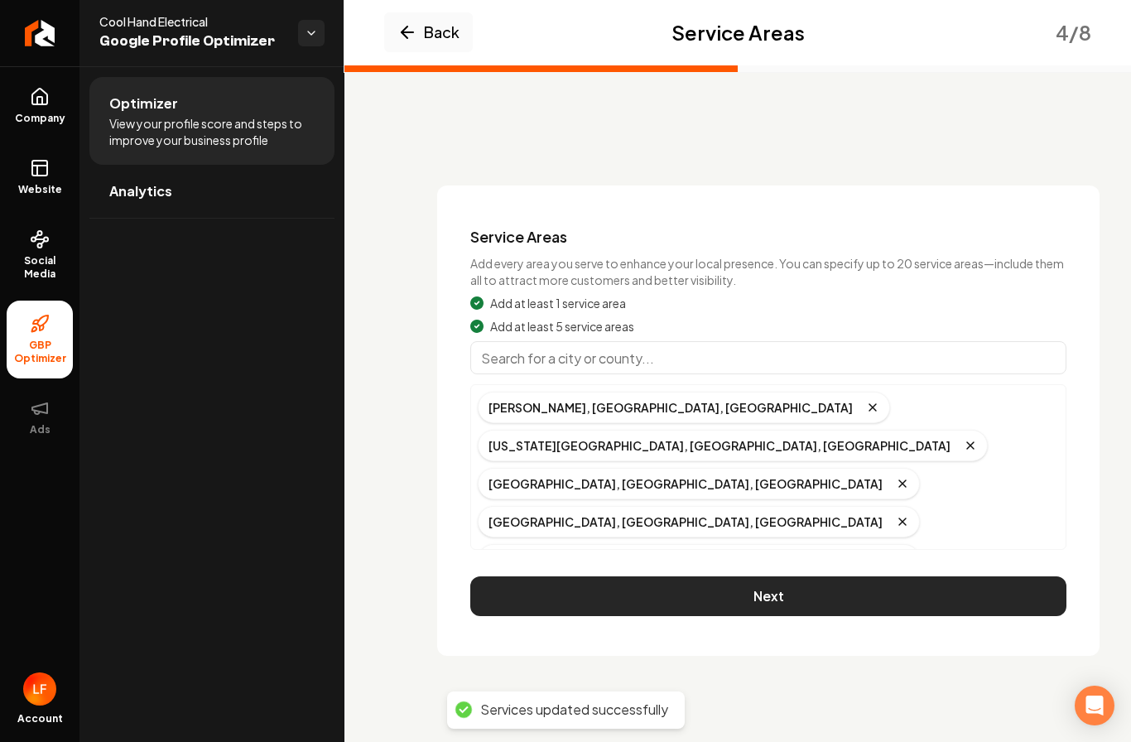
click at [746, 577] on button "Next" at bounding box center [768, 597] width 596 height 40
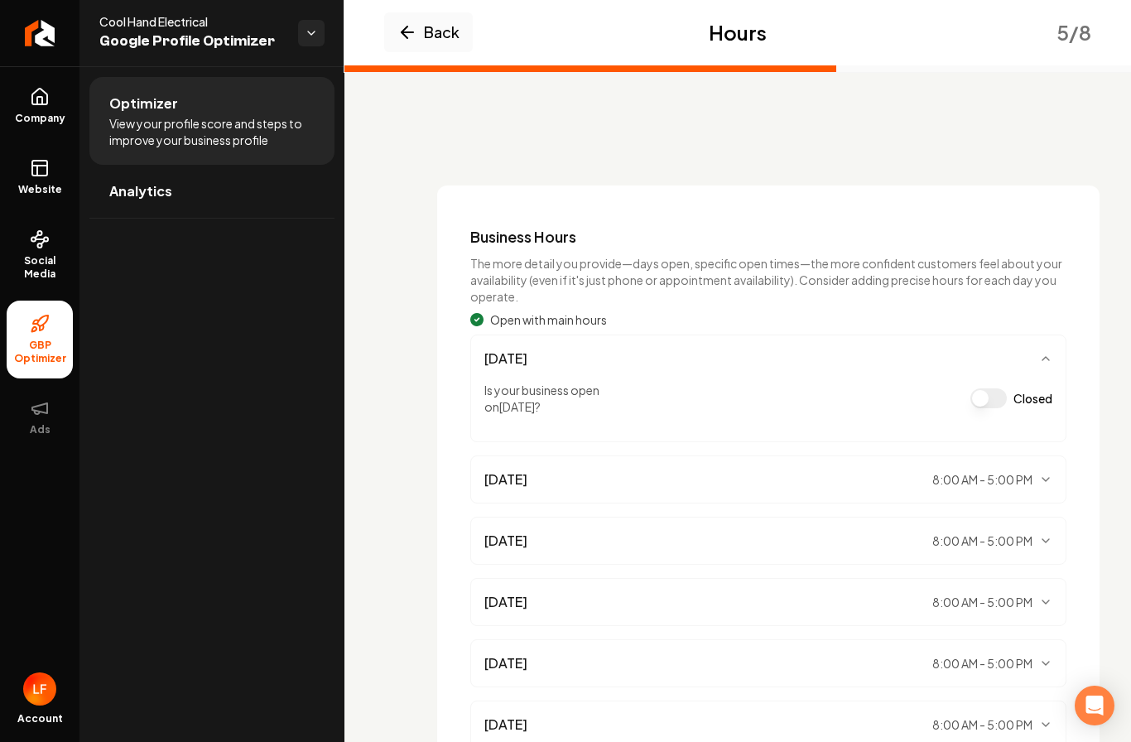
click at [982, 388] on button "Closed" at bounding box center [989, 398] width 36 height 20
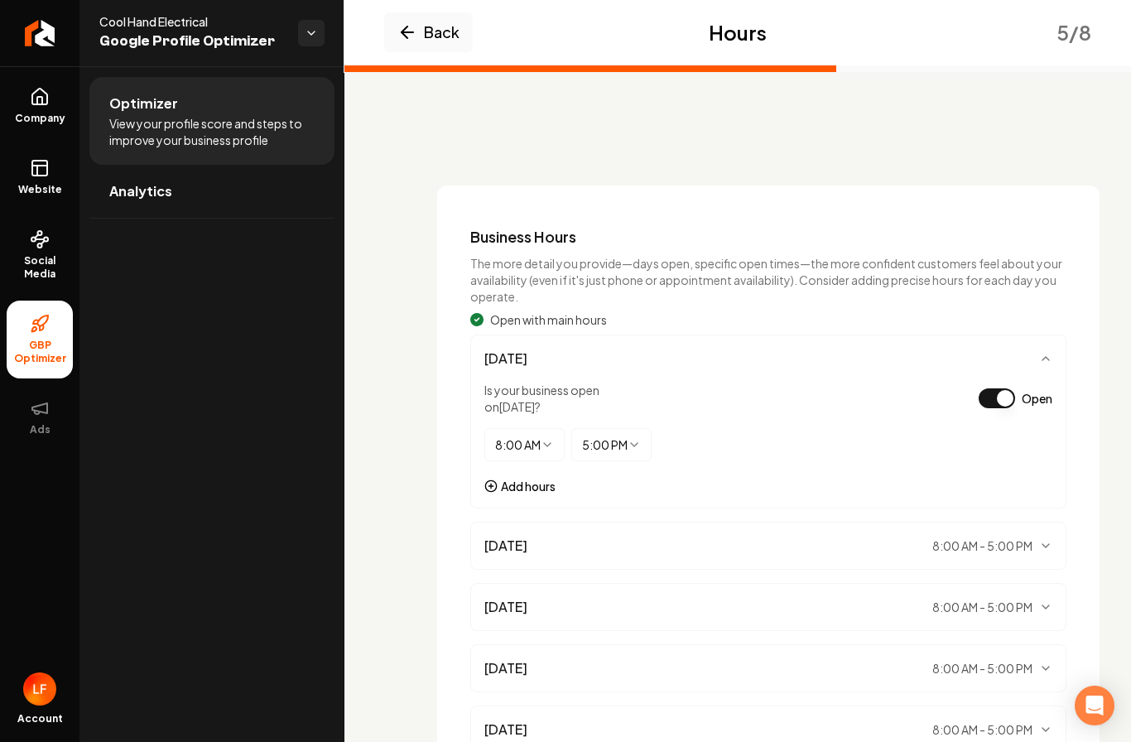
click at [992, 388] on button "Open" at bounding box center [997, 398] width 36 height 20
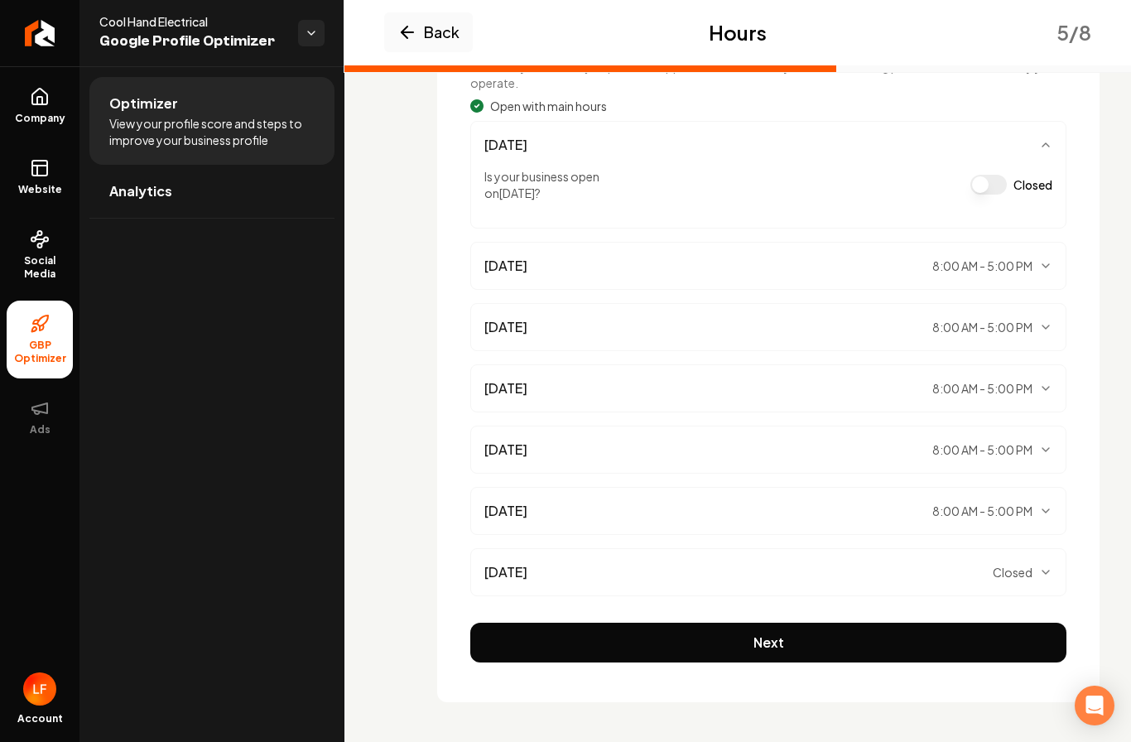
scroll to position [214, 0]
click at [899, 548] on div "[DATE] Closed" at bounding box center [768, 572] width 596 height 48
click at [981, 548] on div "[DATE] Closed" at bounding box center [768, 572] width 596 height 48
click at [1022, 564] on span "Closed" at bounding box center [1013, 572] width 40 height 17
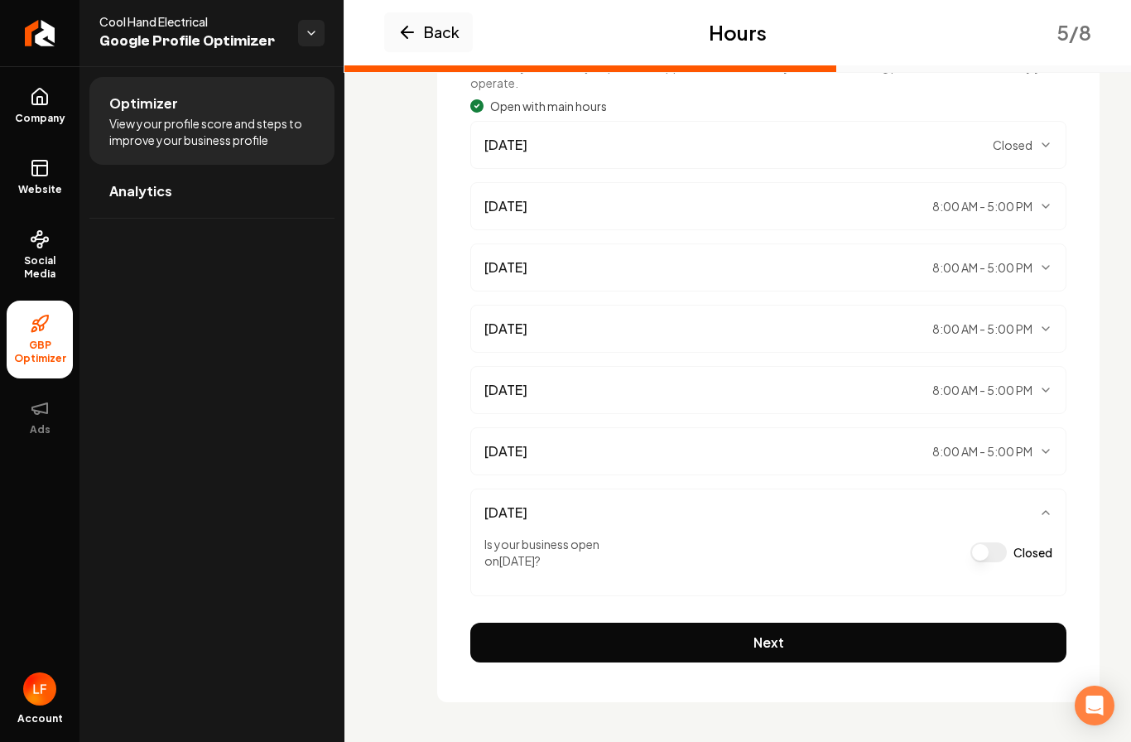
click at [800, 623] on button "Next" at bounding box center [768, 643] width 596 height 40
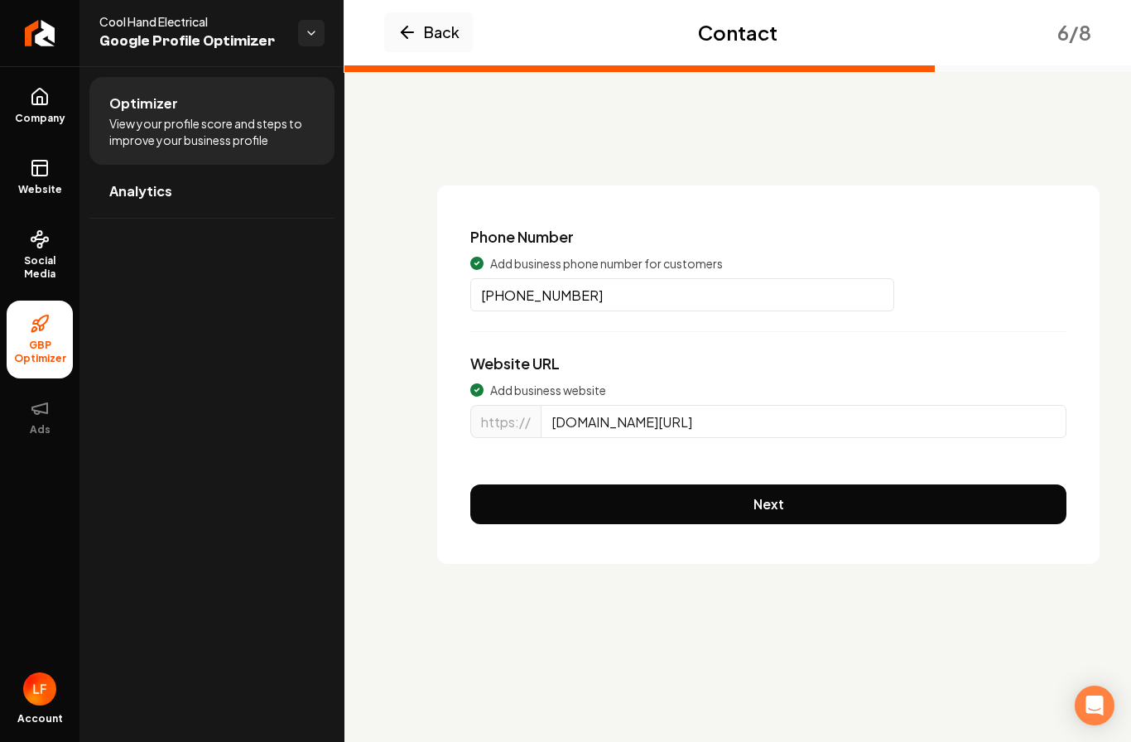
scroll to position [0, 0]
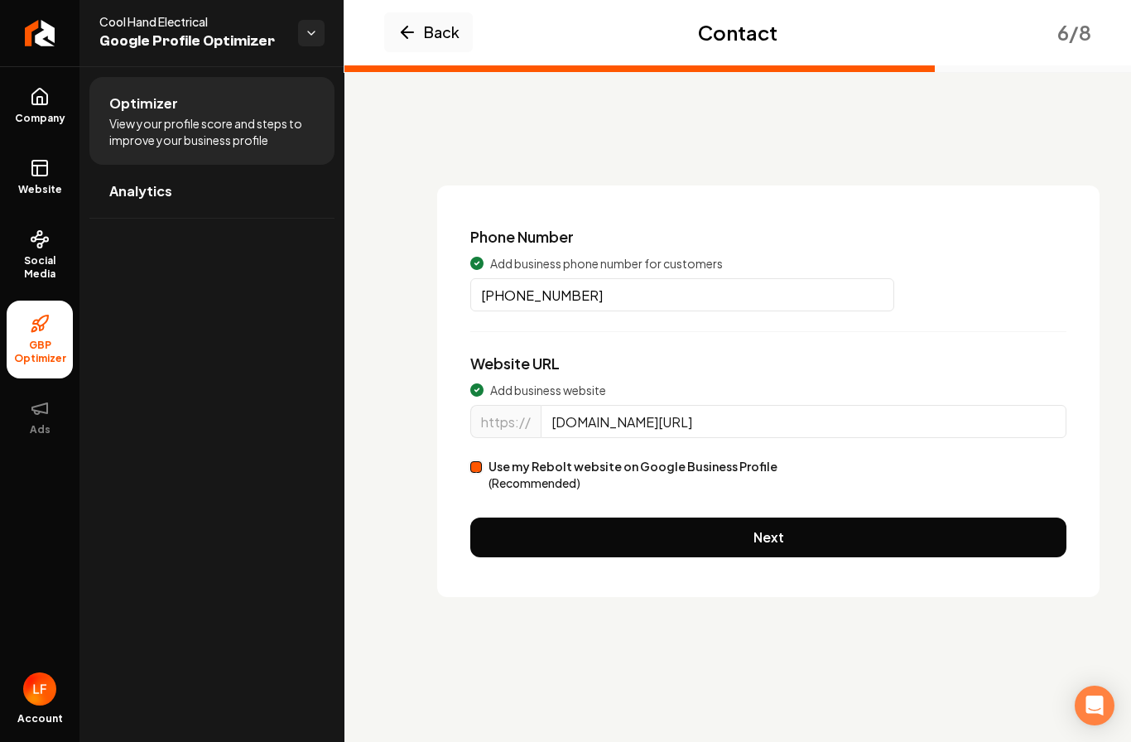
click at [702, 518] on button "Next" at bounding box center [768, 538] width 596 height 40
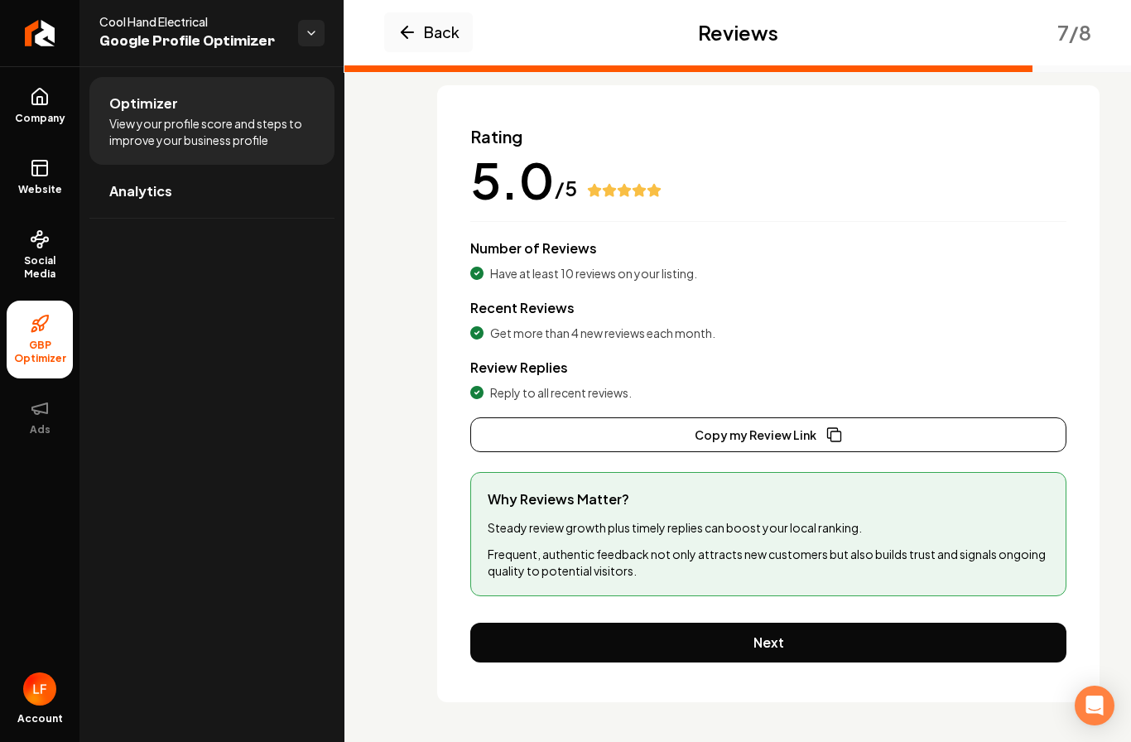
scroll to position [100, 0]
click at [771, 623] on button "Next" at bounding box center [768, 643] width 596 height 40
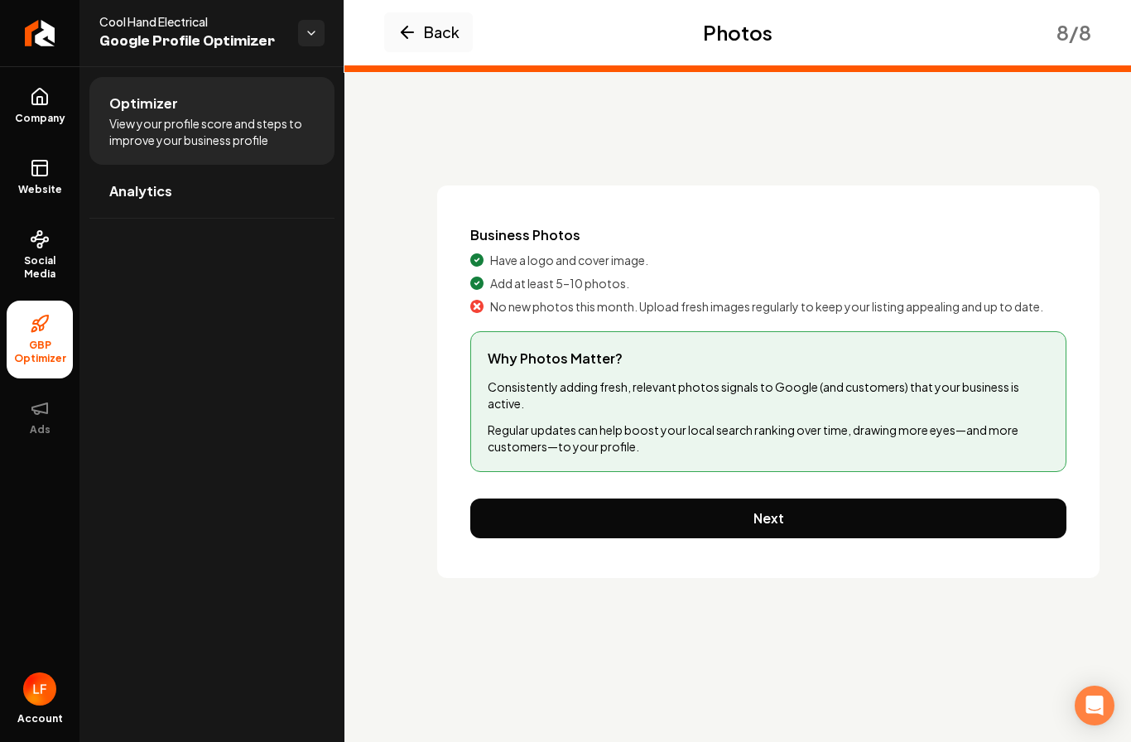
click at [717, 499] on button "Next" at bounding box center [768, 519] width 596 height 40
